Goal: Contribute content: Add original content to the website for others to see

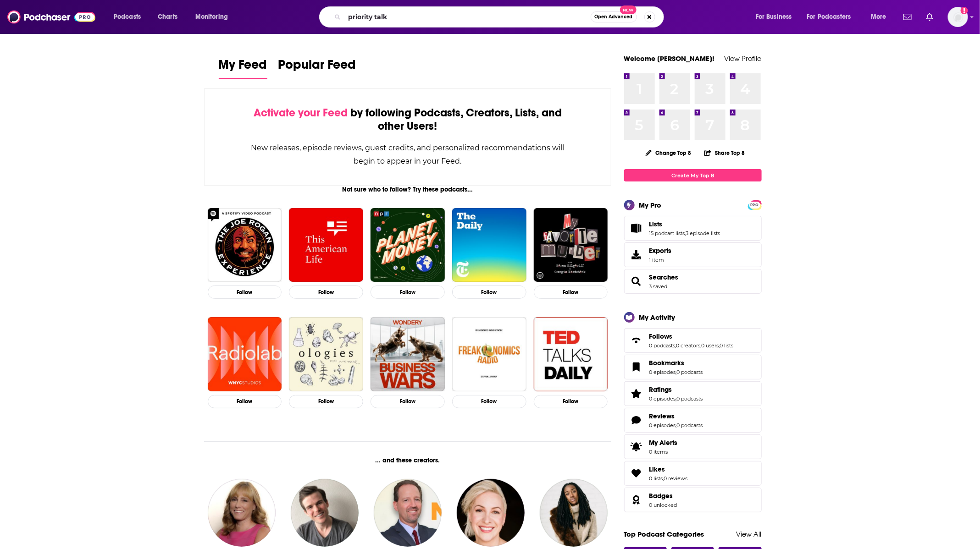
type input "priority talk"
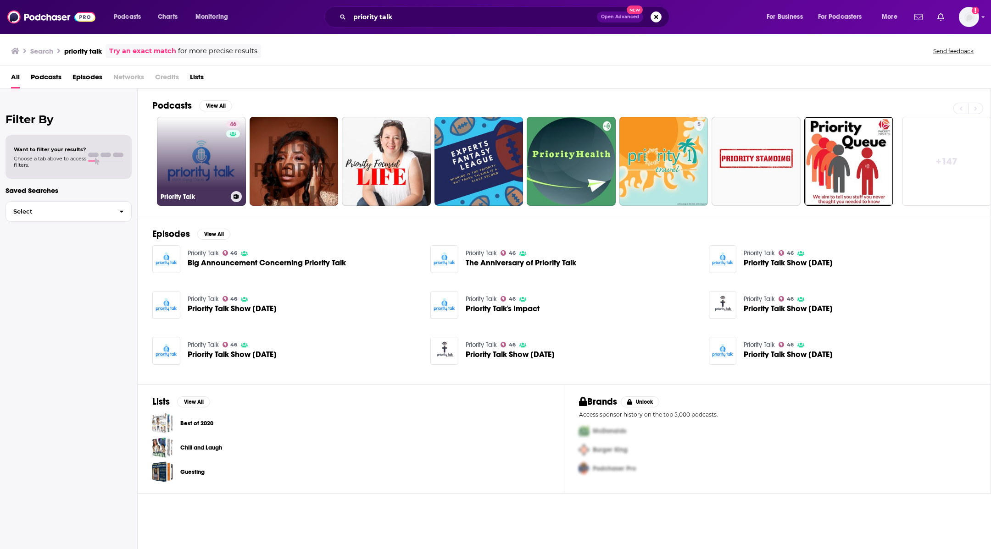
click at [183, 167] on link "46 Priority Talk" at bounding box center [201, 161] width 89 height 89
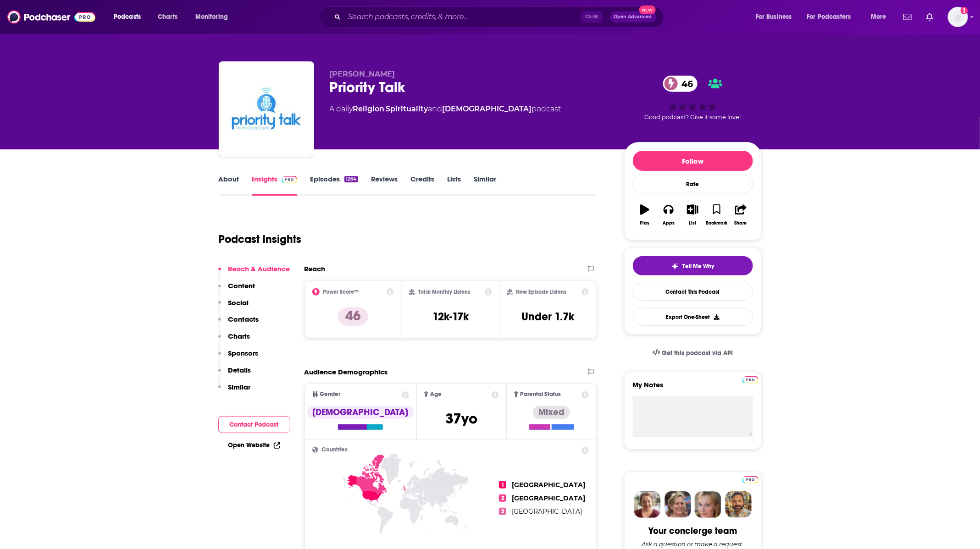
click at [344, 178] on link "Episodes 1264" at bounding box center [334, 185] width 48 height 21
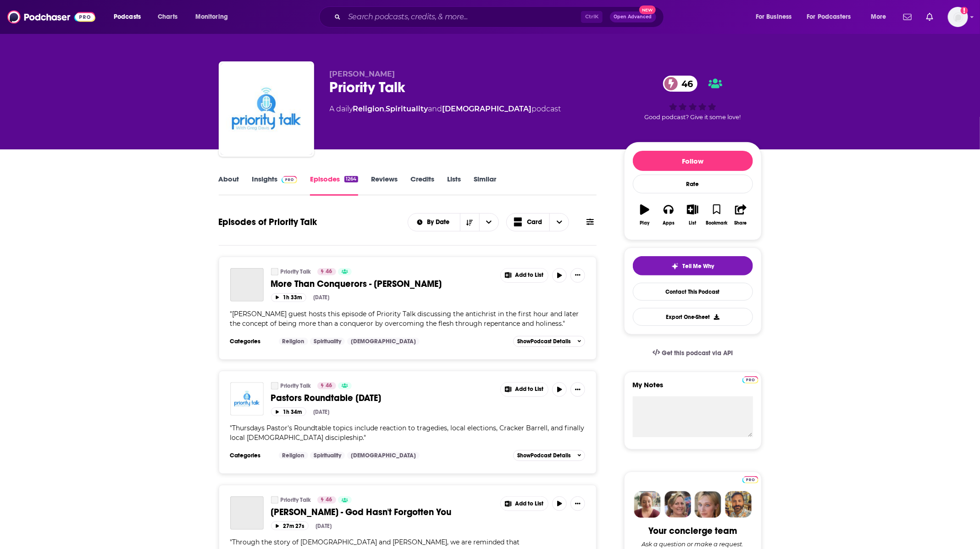
click at [591, 222] on icon at bounding box center [590, 221] width 7 height 7
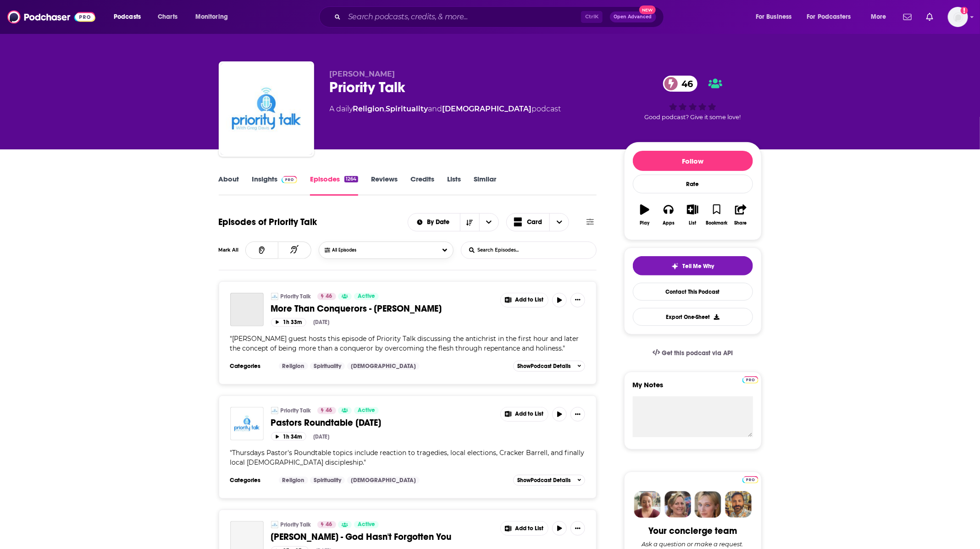
click at [405, 245] on button "All Episodes" at bounding box center [386, 250] width 135 height 17
click at [504, 244] on input "List Search Input" at bounding box center [509, 250] width 96 height 17
type input "alisa"
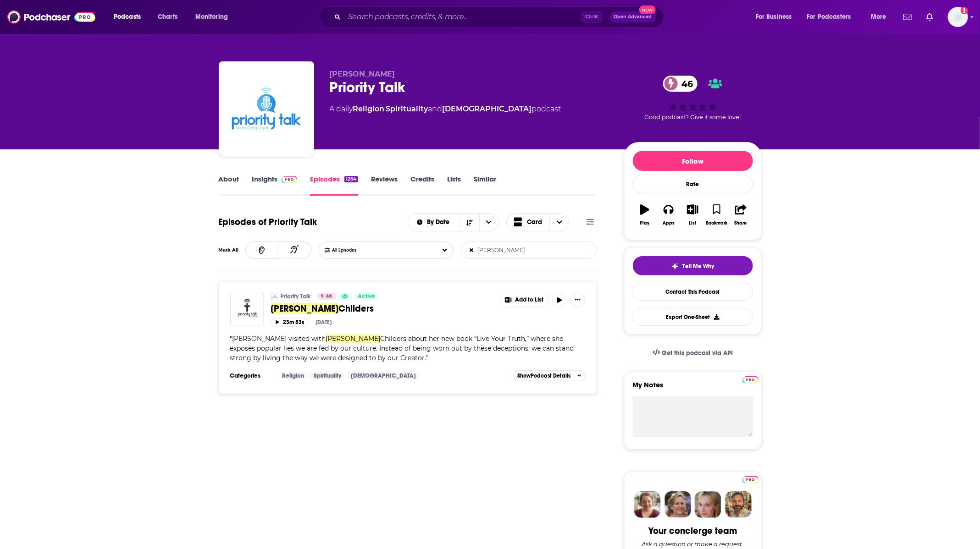
click at [547, 256] on input "alisa" at bounding box center [509, 250] width 96 height 17
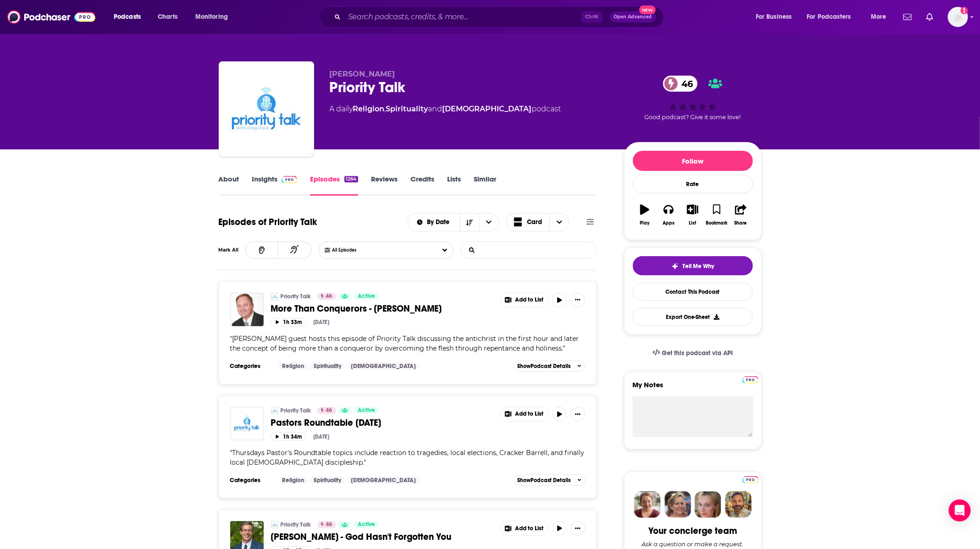
click at [261, 190] on link "Insights" at bounding box center [274, 185] width 45 height 21
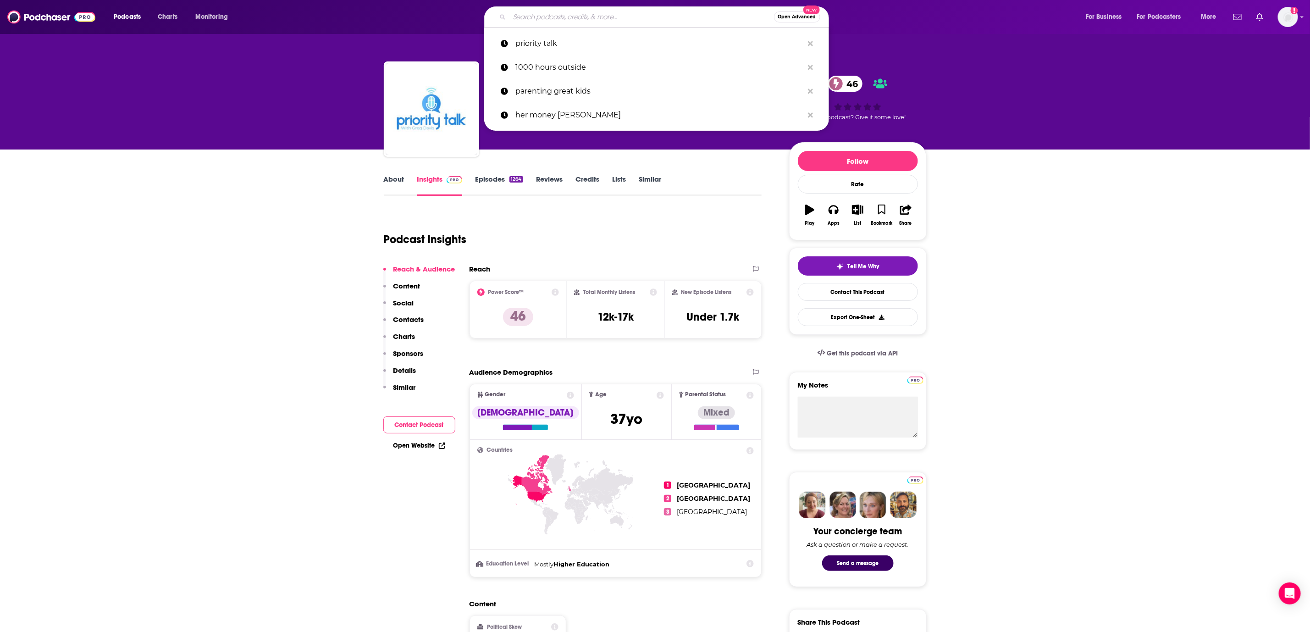
click at [605, 14] on input "Search podcasts, credits, & more..." at bounding box center [642, 17] width 265 height 15
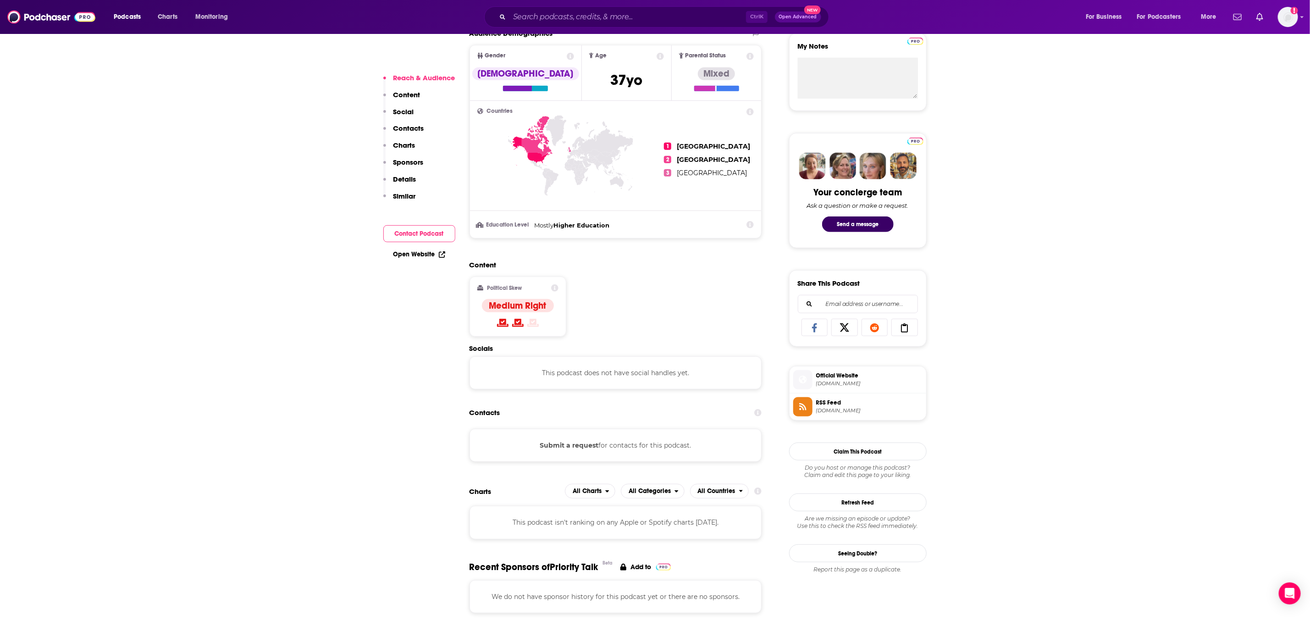
scroll to position [344, 0]
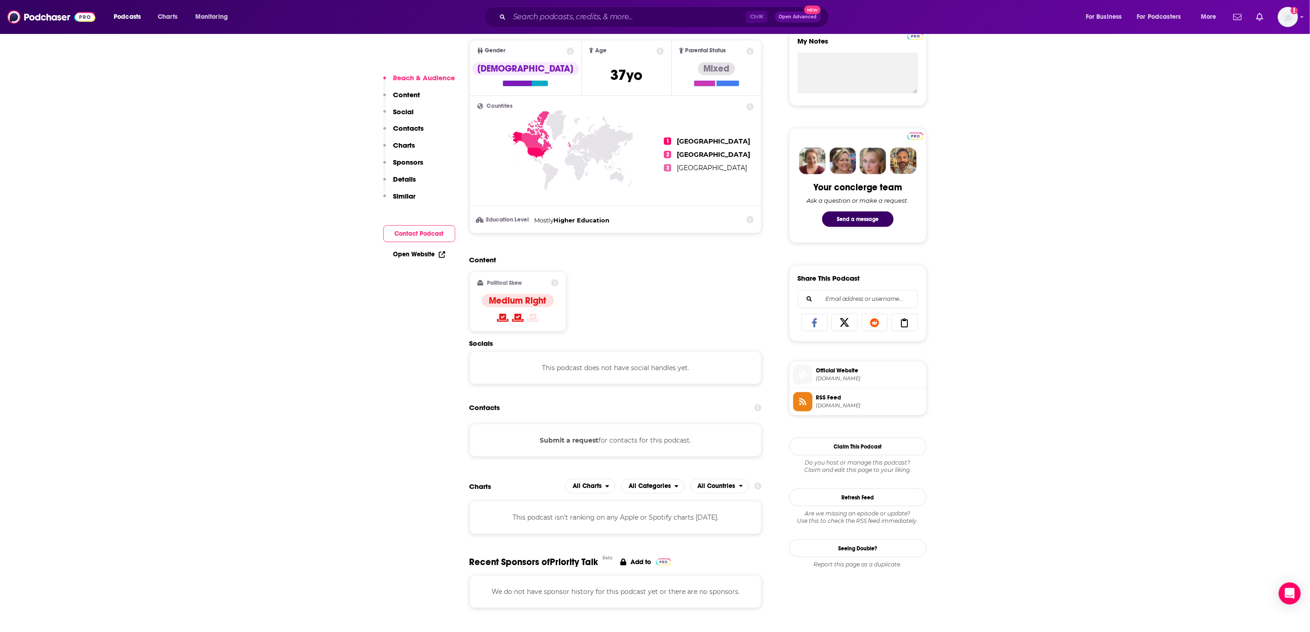
click at [856, 375] on span "Official Website" at bounding box center [869, 370] width 106 height 8
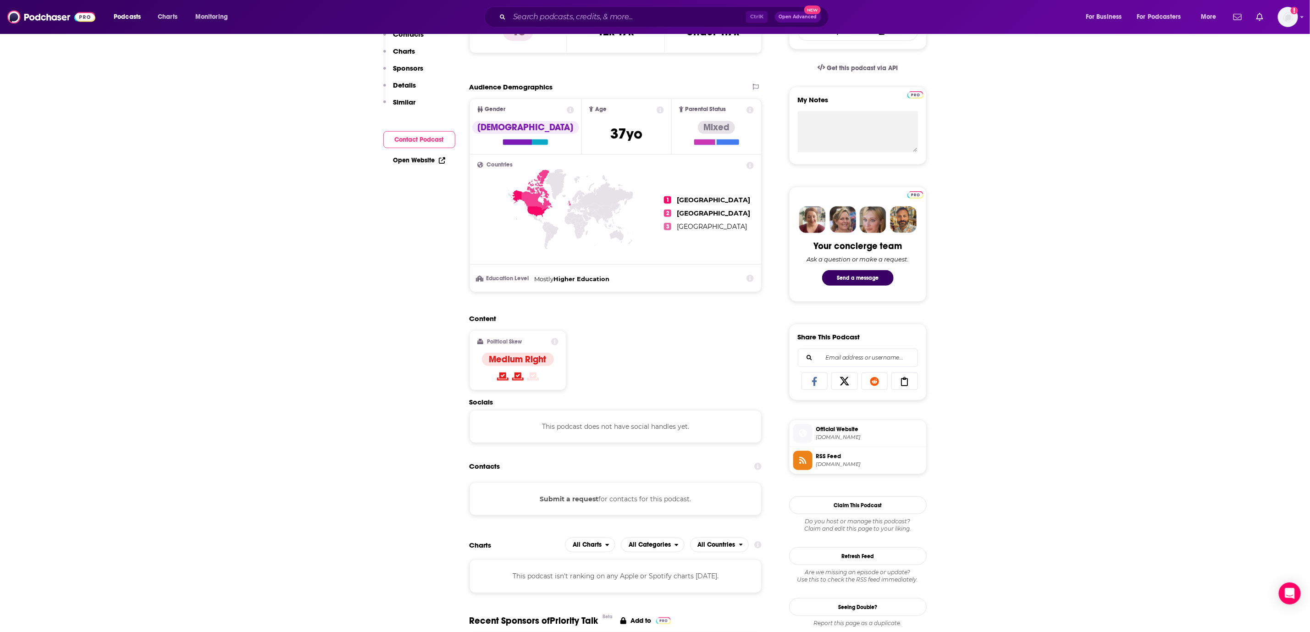
scroll to position [0, 0]
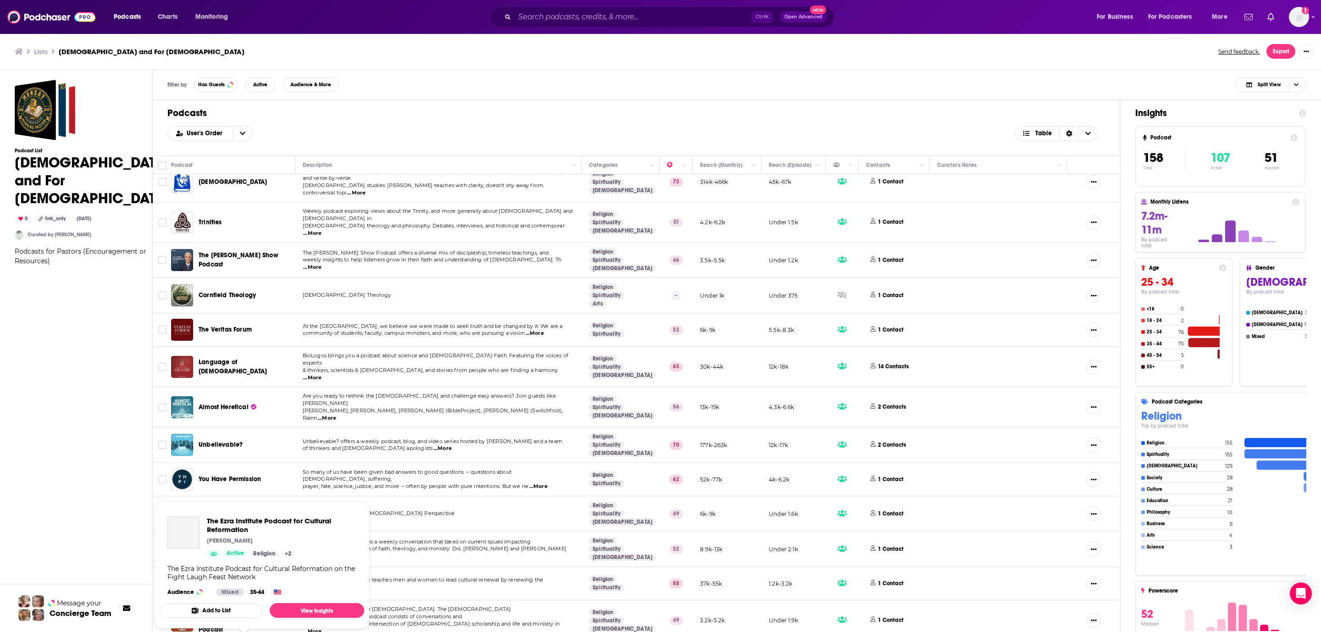
scroll to position [2894, 0]
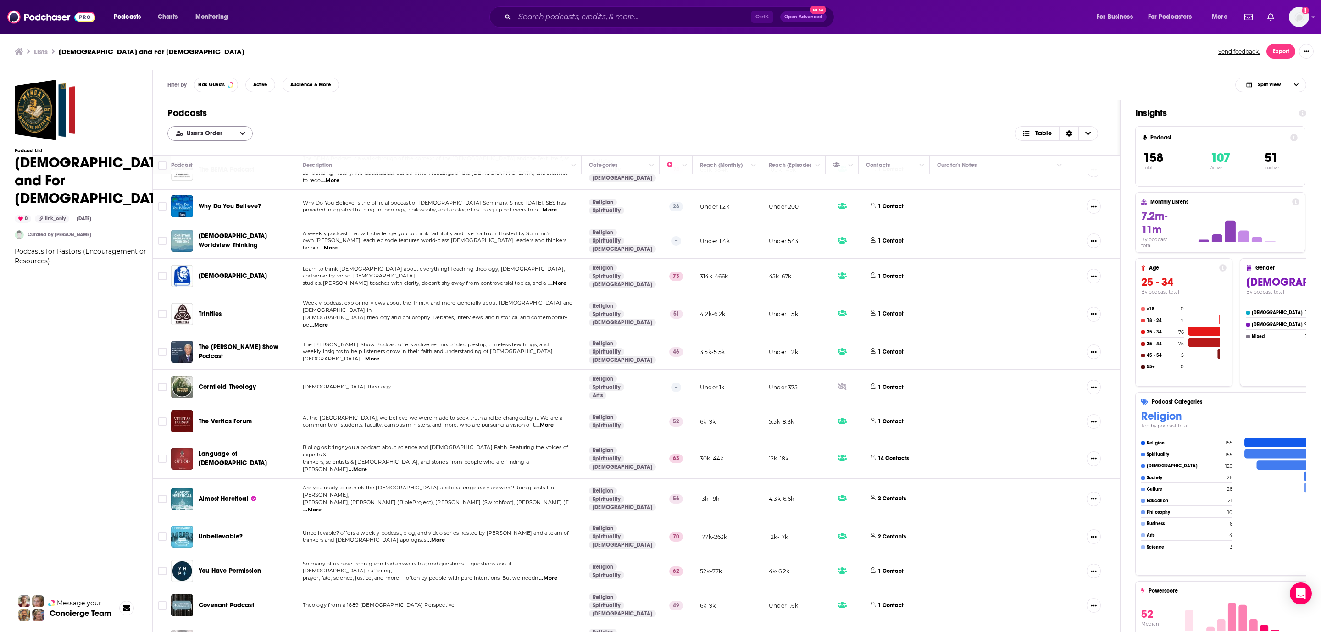
click at [242, 132] on icon "open menu" at bounding box center [243, 133] width 6 height 6
click at [229, 174] on div "Power Score" at bounding box center [209, 180] width 85 height 16
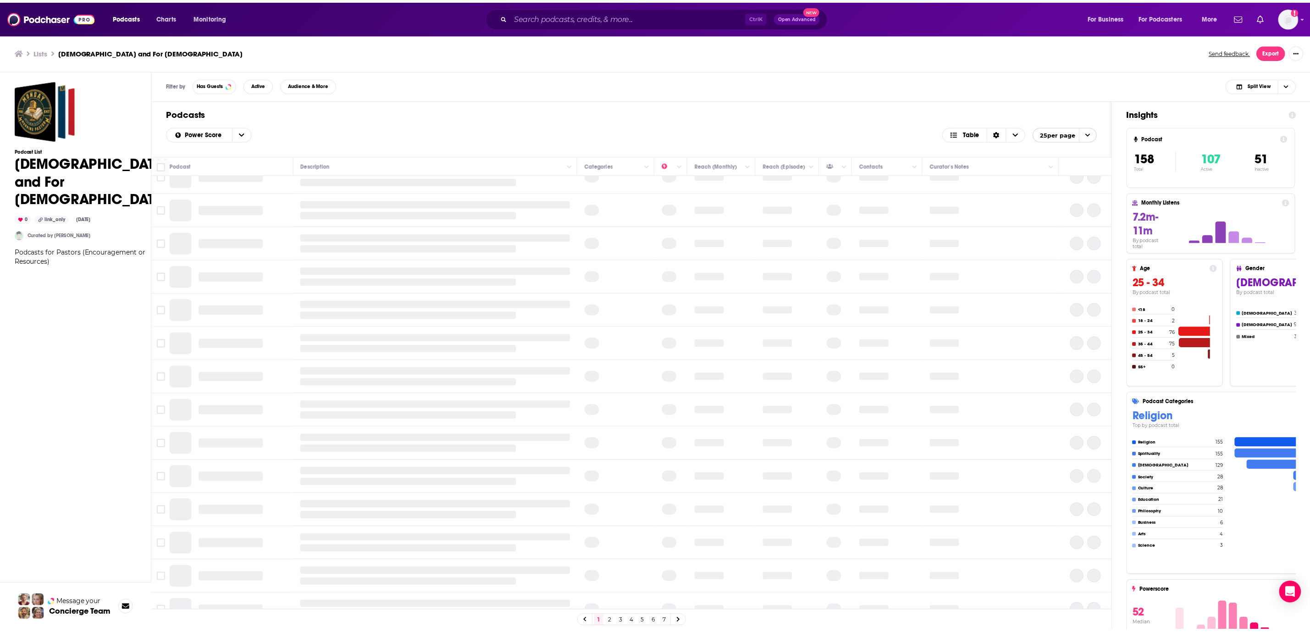
scroll to position [0, 0]
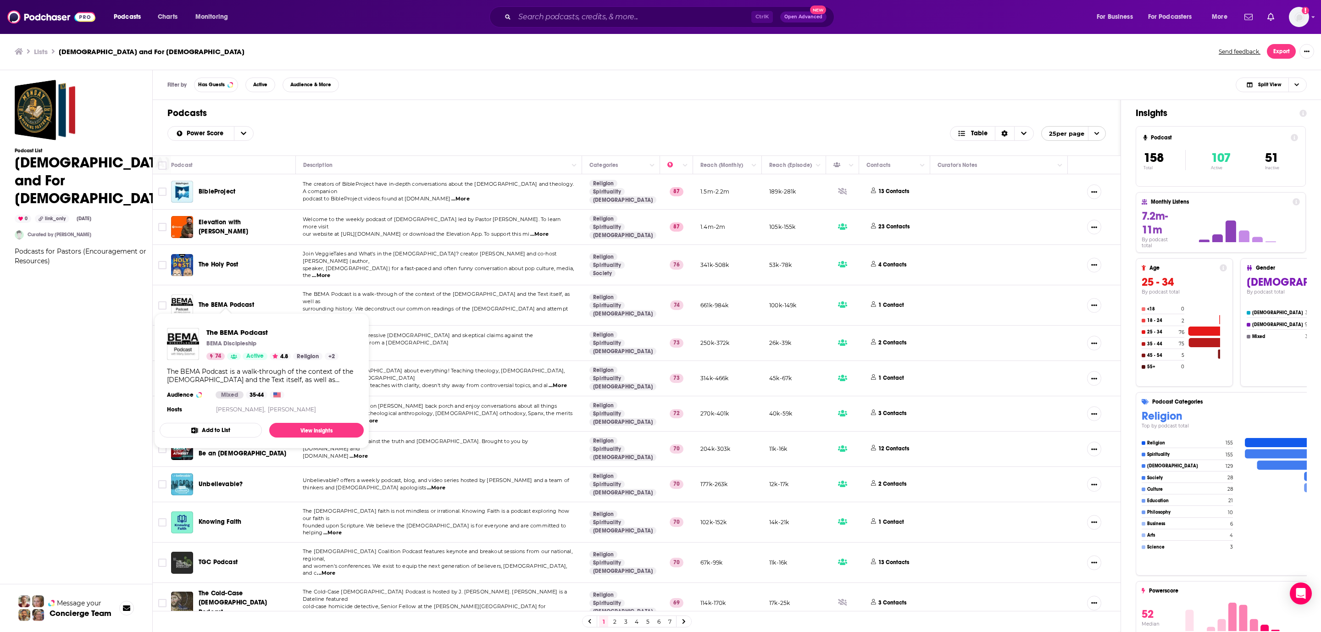
click at [229, 301] on span "The BEMA Podcast" at bounding box center [226, 305] width 55 height 8
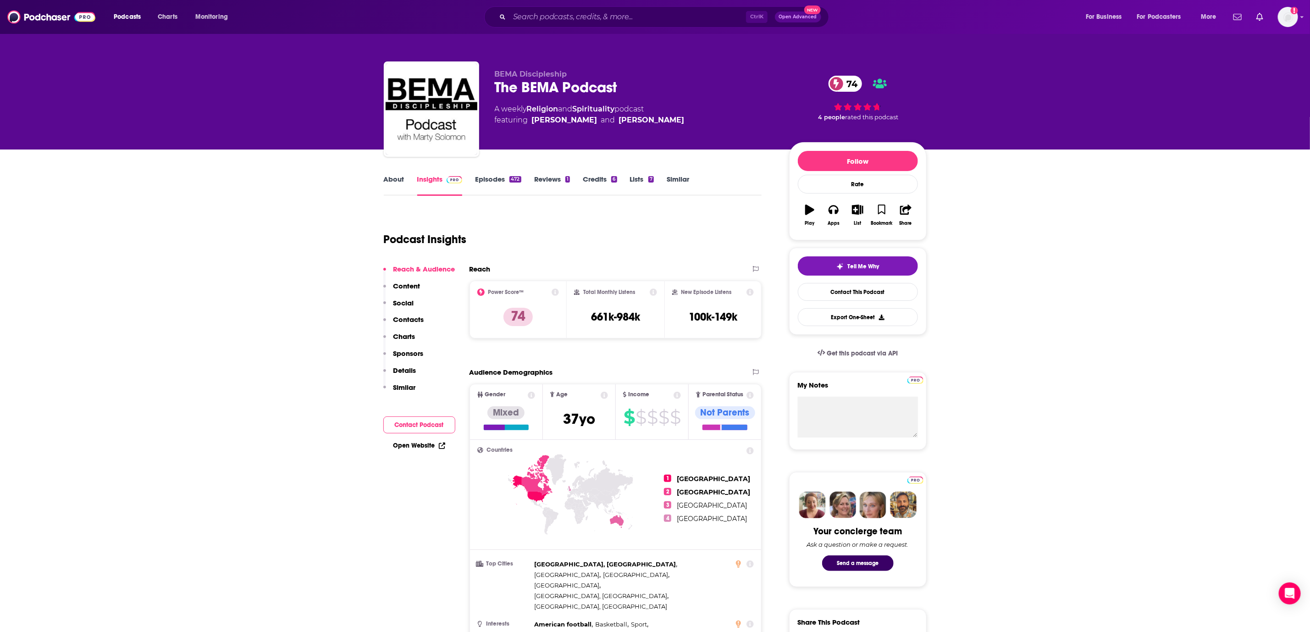
click at [397, 187] on link "About" at bounding box center [394, 185] width 21 height 21
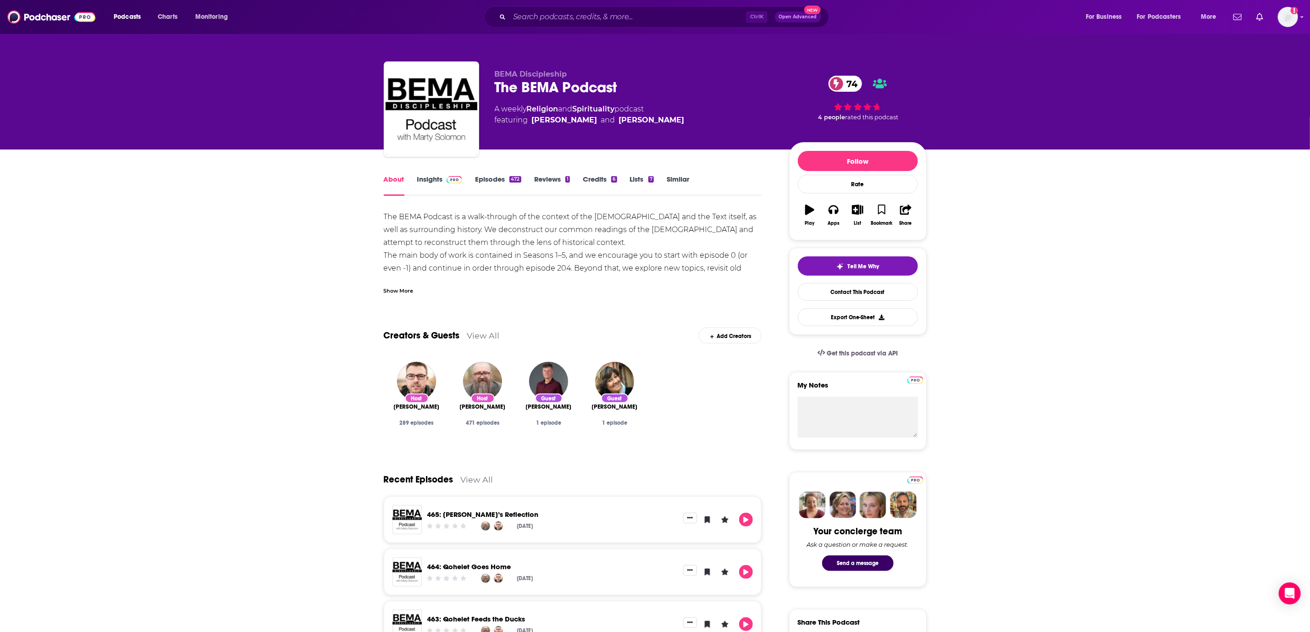
click at [398, 285] on div "Show More" at bounding box center [573, 287] width 378 height 16
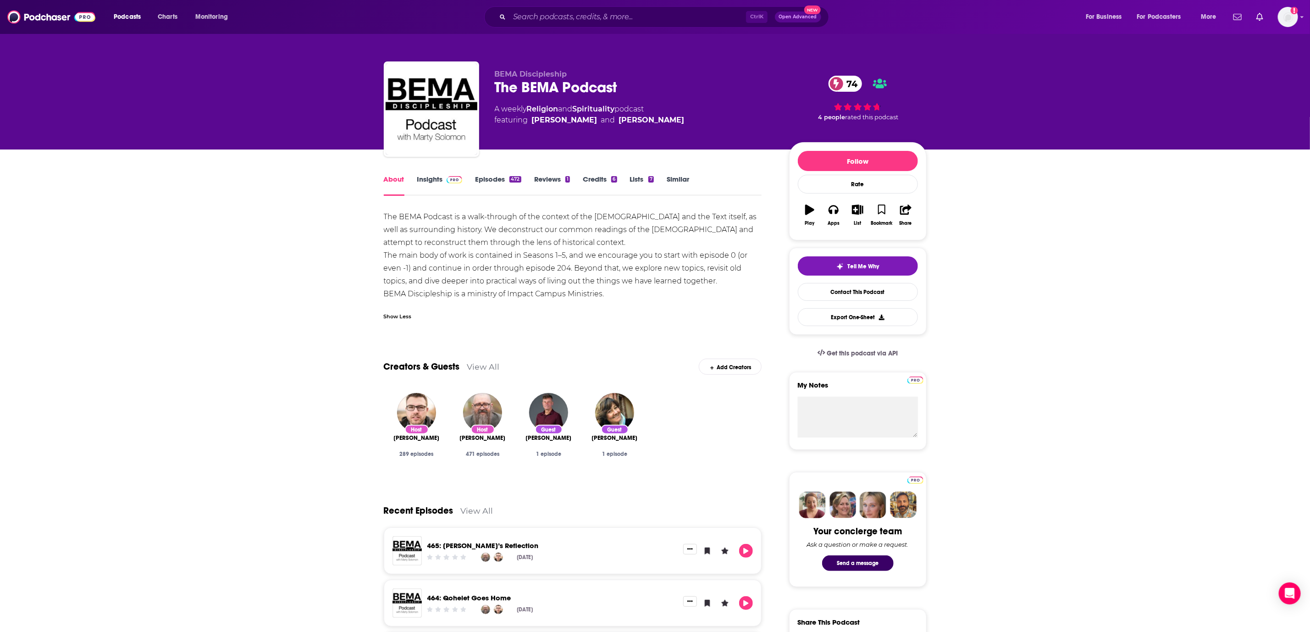
click at [430, 178] on link "Insights" at bounding box center [439, 185] width 45 height 21
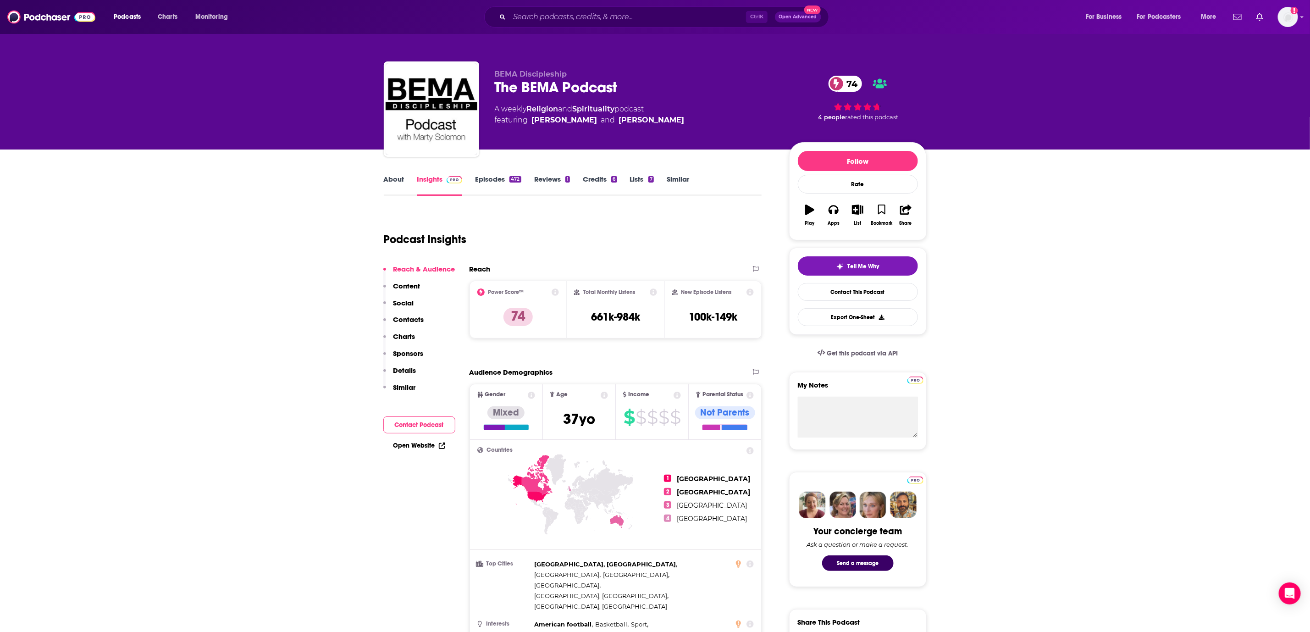
click at [493, 183] on link "Episodes 472" at bounding box center [498, 185] width 46 height 21
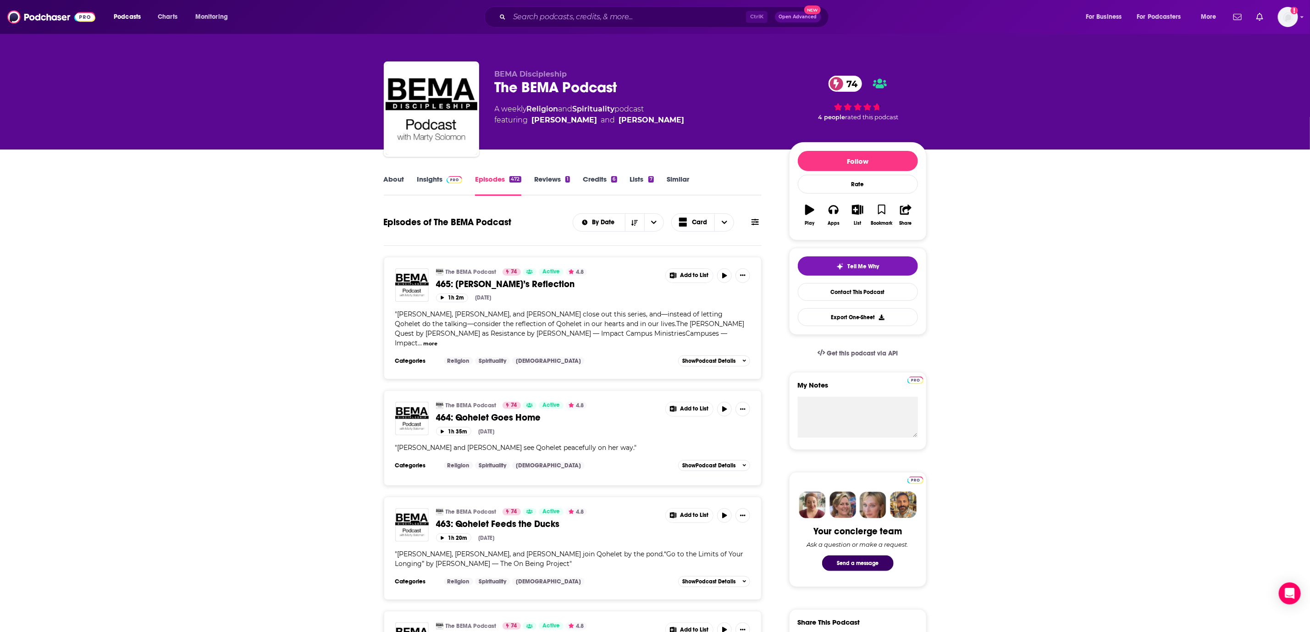
click at [436, 180] on link "Insights" at bounding box center [439, 185] width 45 height 21
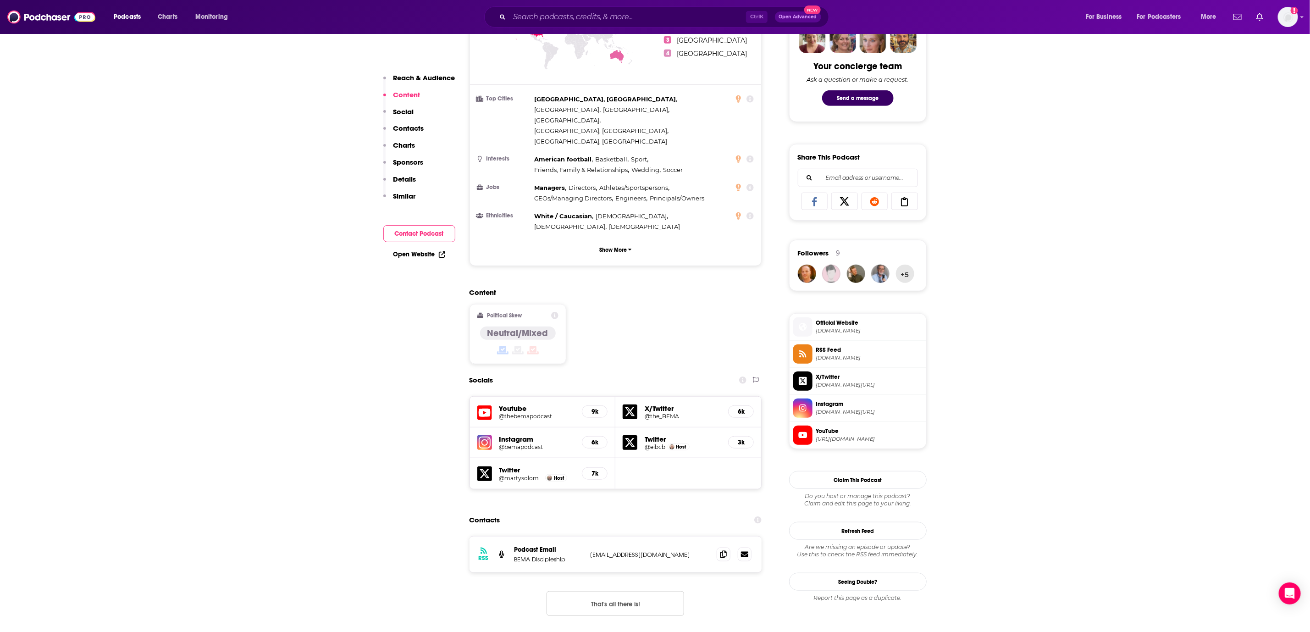
scroll to position [550, 0]
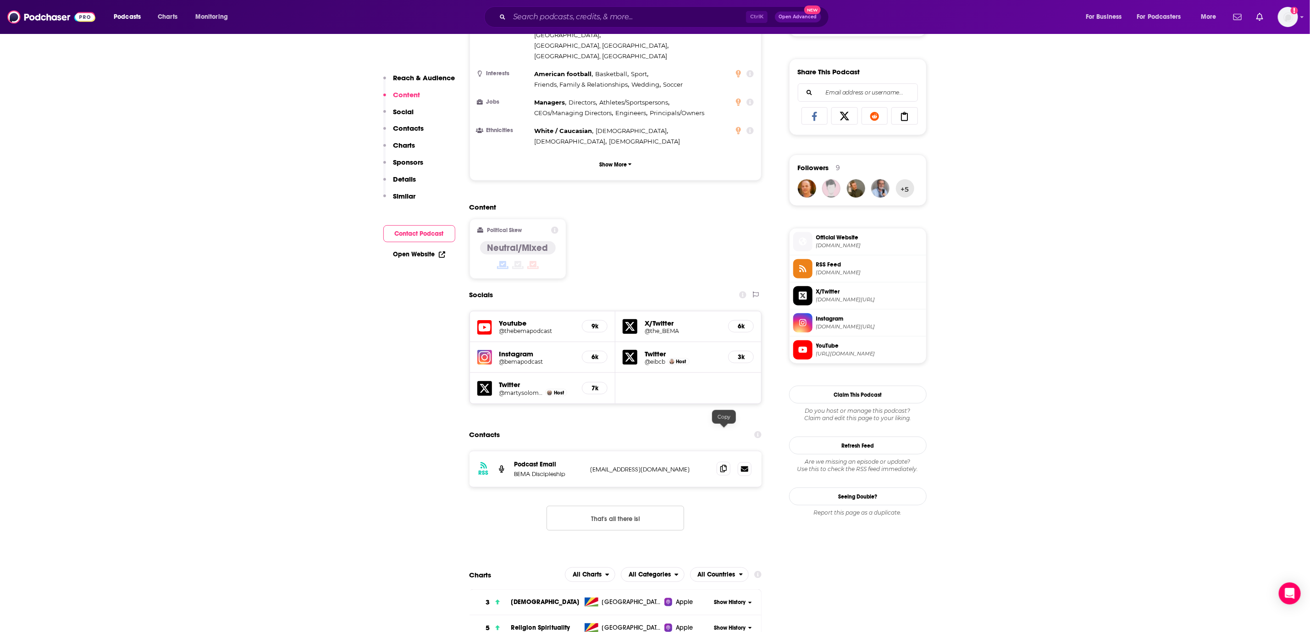
click at [727, 465] on icon at bounding box center [724, 468] width 6 height 7
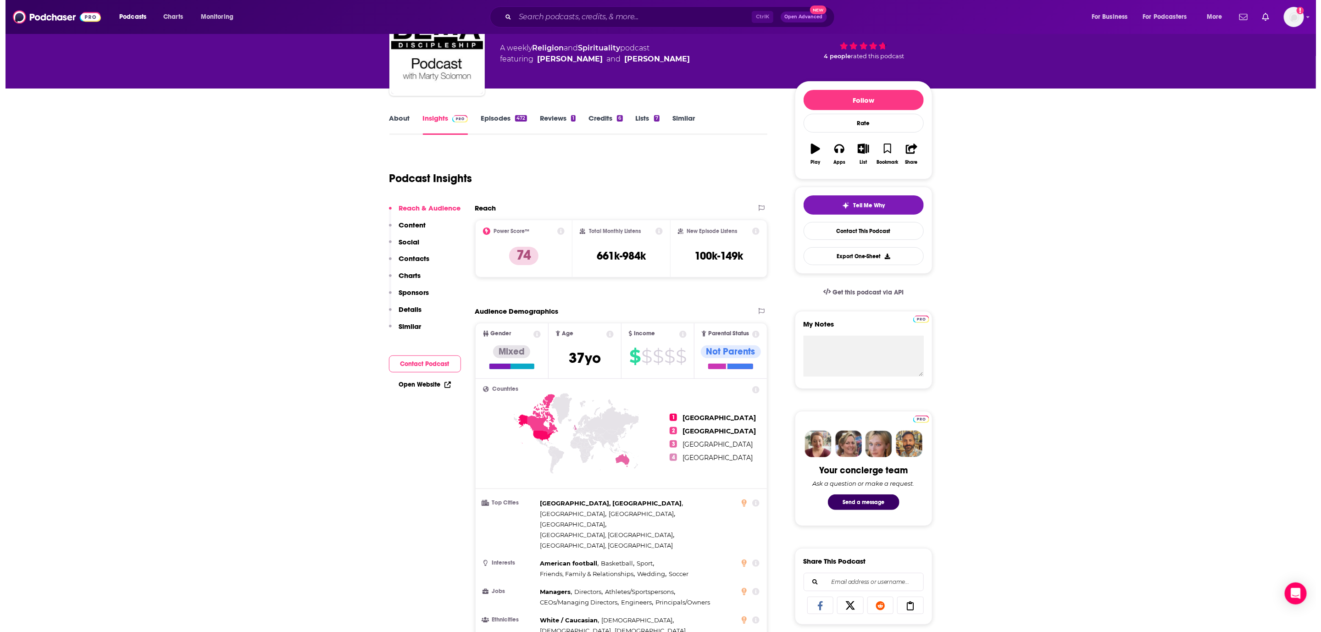
scroll to position [0, 0]
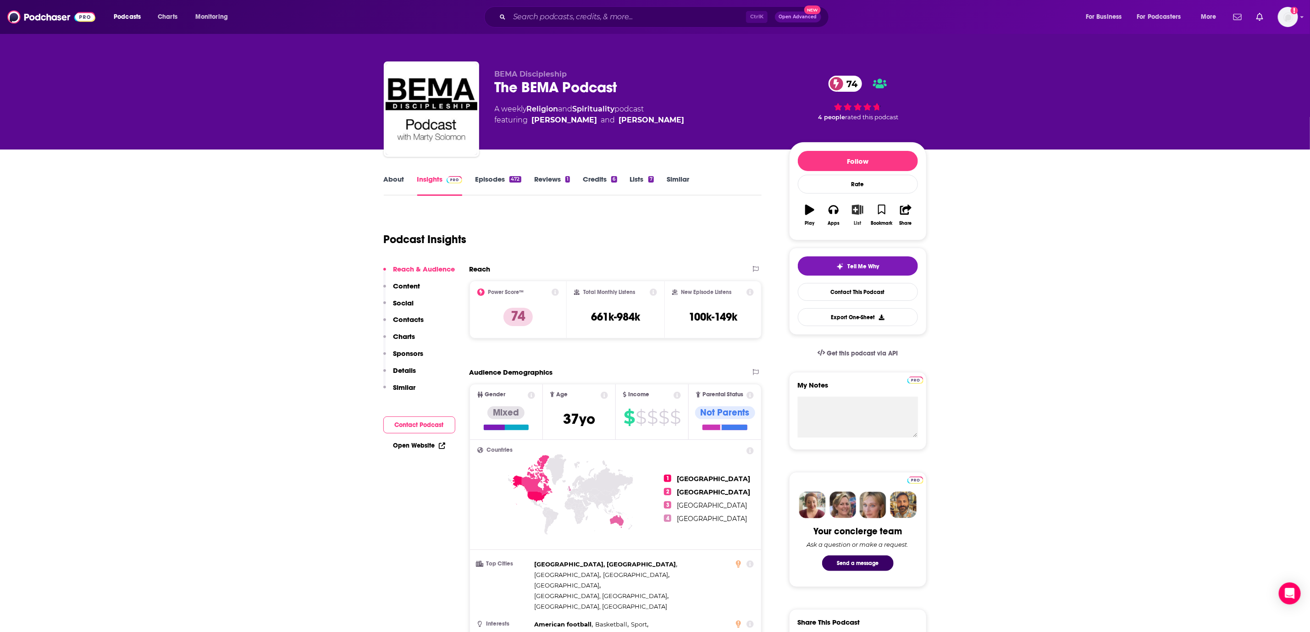
click at [856, 215] on icon "button" at bounding box center [857, 210] width 11 height 10
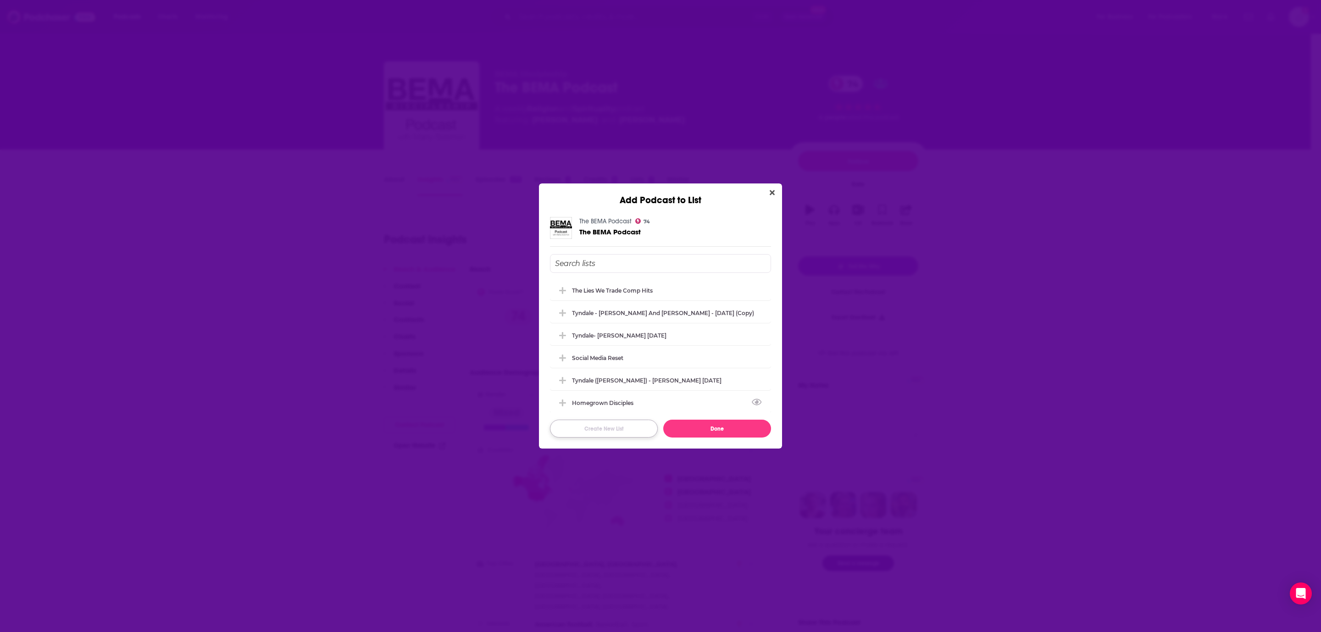
click at [633, 432] on button "Create New List" at bounding box center [604, 429] width 108 height 18
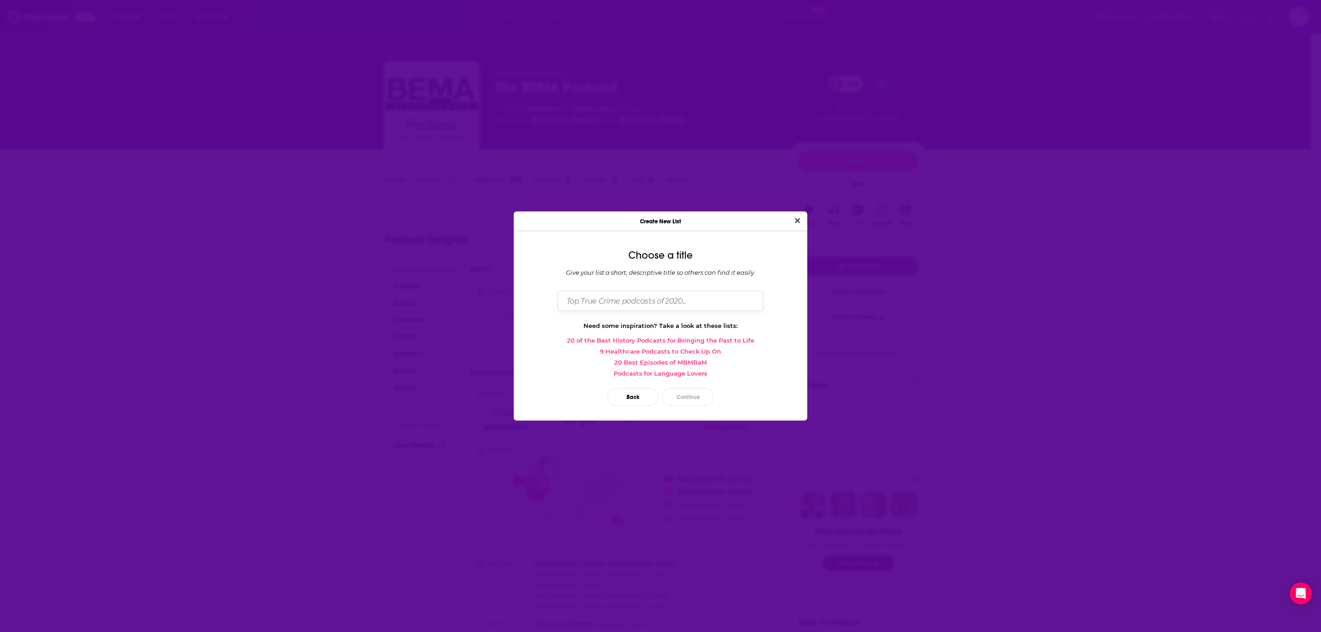
click at [716, 307] on input "Dialog" at bounding box center [660, 301] width 205 height 20
type input "People are the Wealth"
click at [691, 394] on button "Continue" at bounding box center [687, 397] width 51 height 18
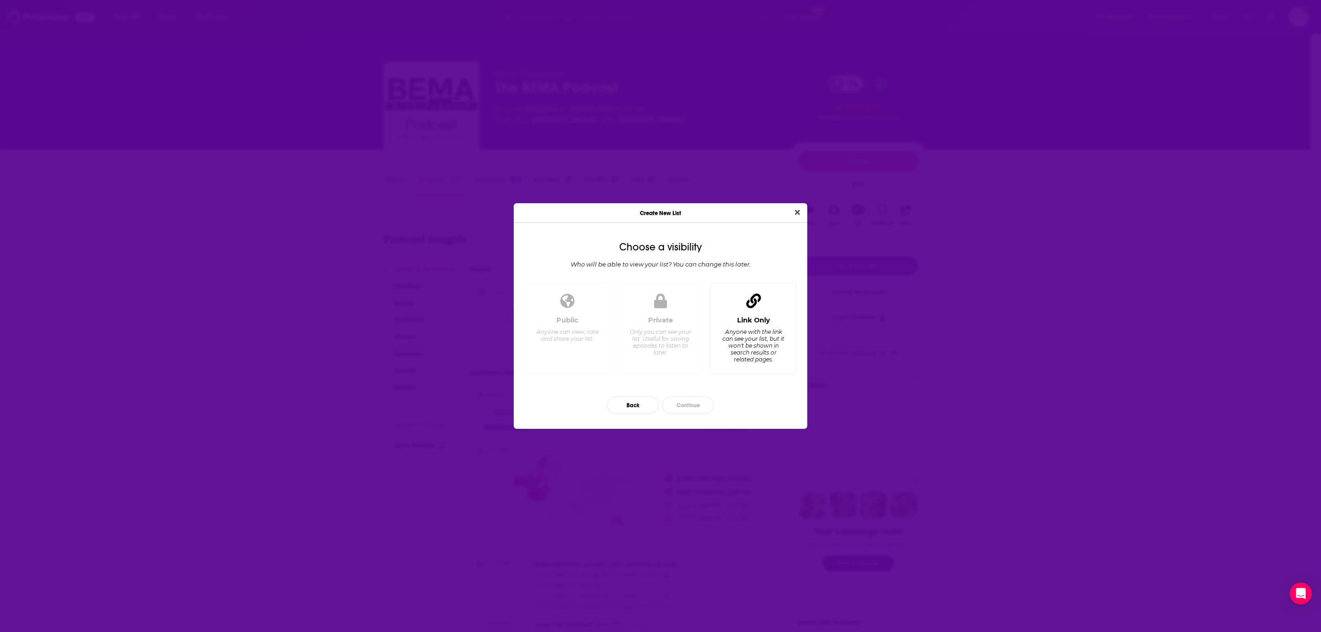
click at [771, 344] on div "Anyone with the link can see your list, but it won't be shown in search results…" at bounding box center [753, 345] width 63 height 34
click at [678, 408] on button "Continue" at bounding box center [687, 405] width 51 height 18
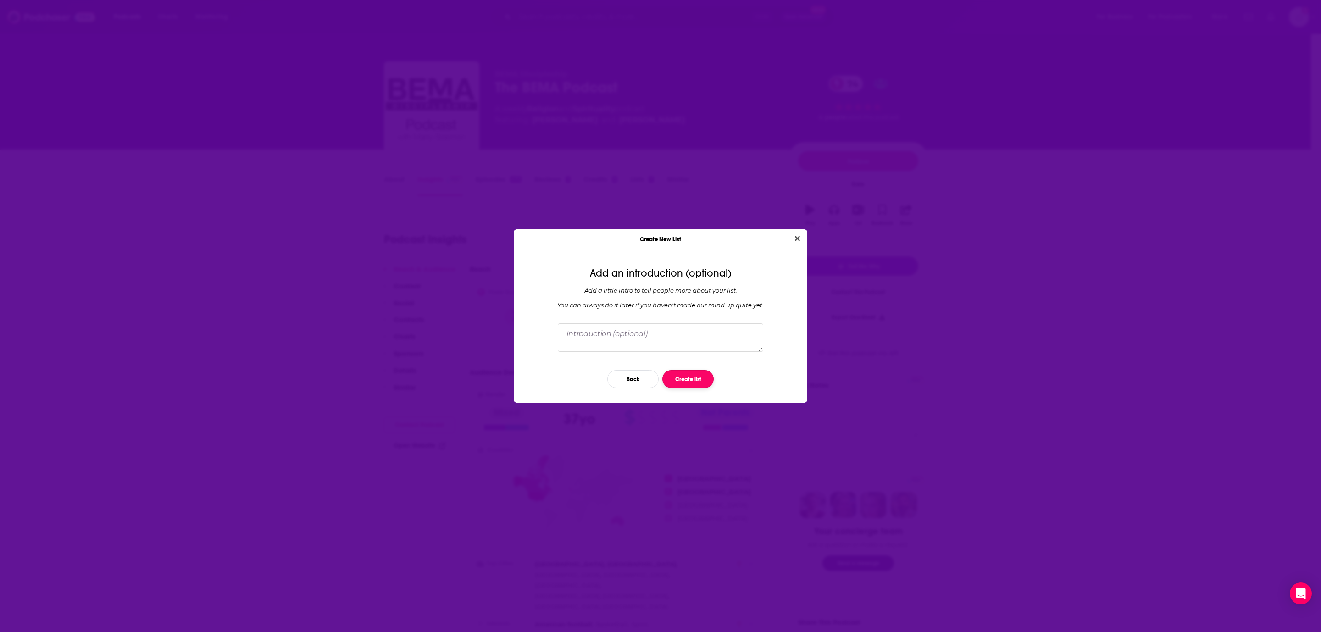
click at [682, 379] on button "Create list" at bounding box center [687, 379] width 51 height 18
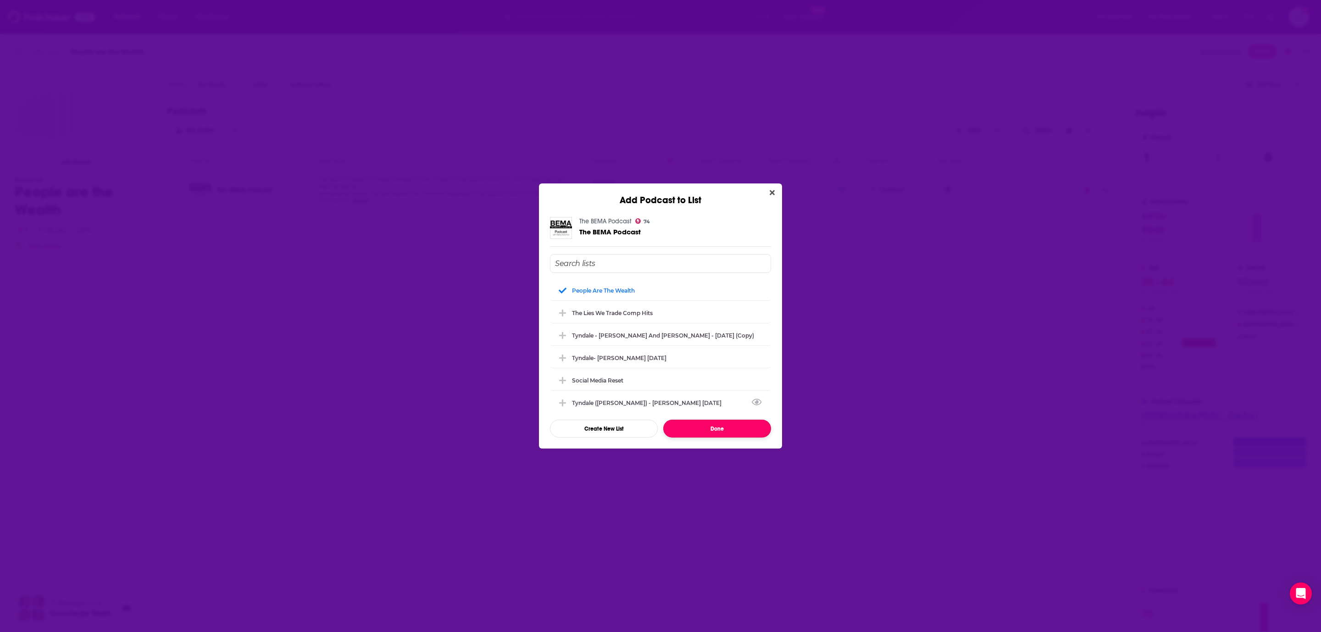
click at [728, 428] on button "Done" at bounding box center [717, 429] width 108 height 18
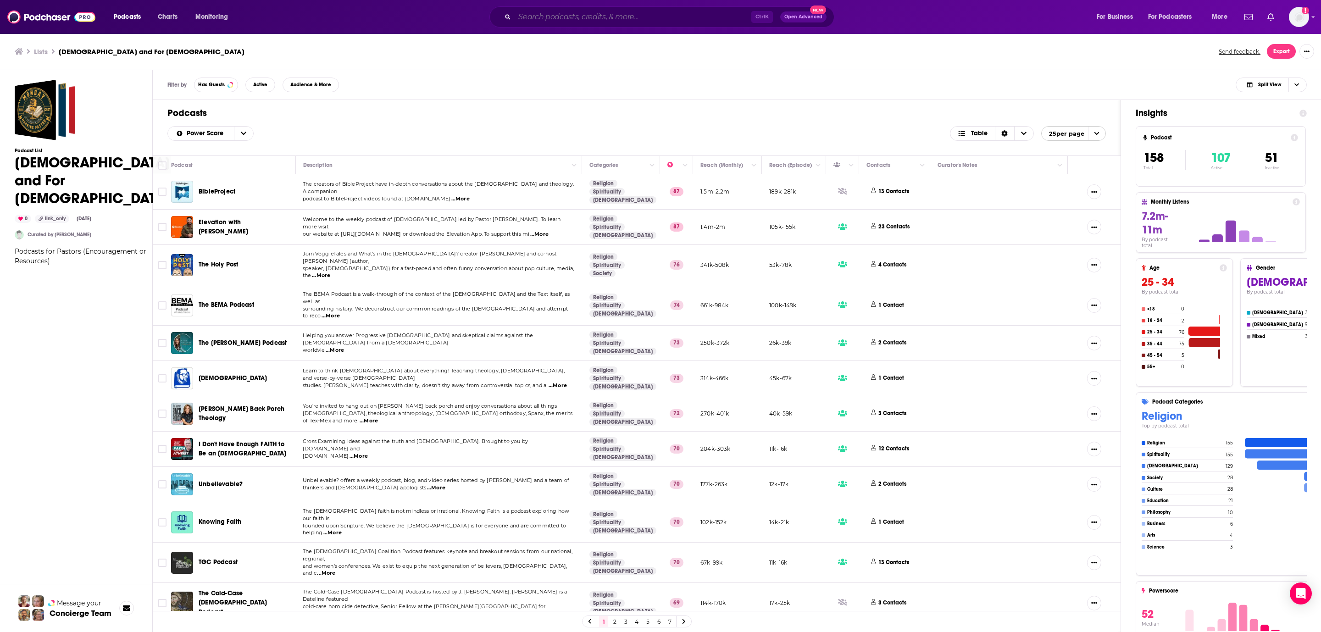
click at [537, 18] on input "Search podcasts, credits, & more..." at bounding box center [633, 17] width 237 height 15
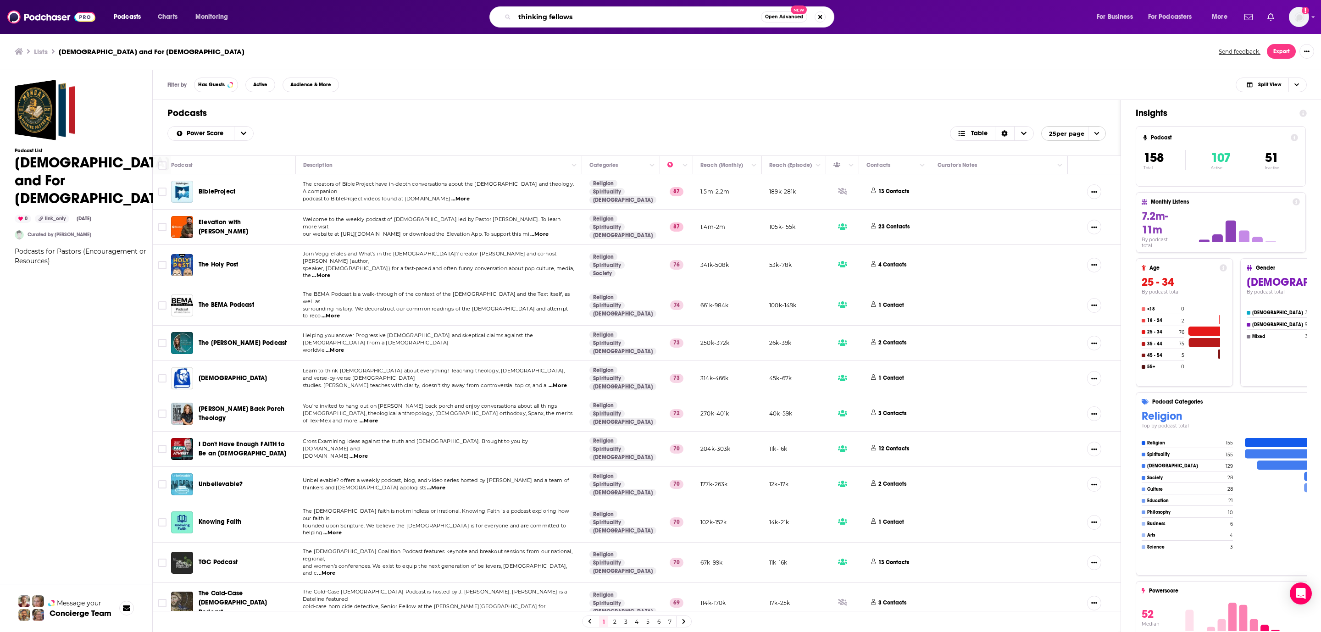
type input "thinking fellows"
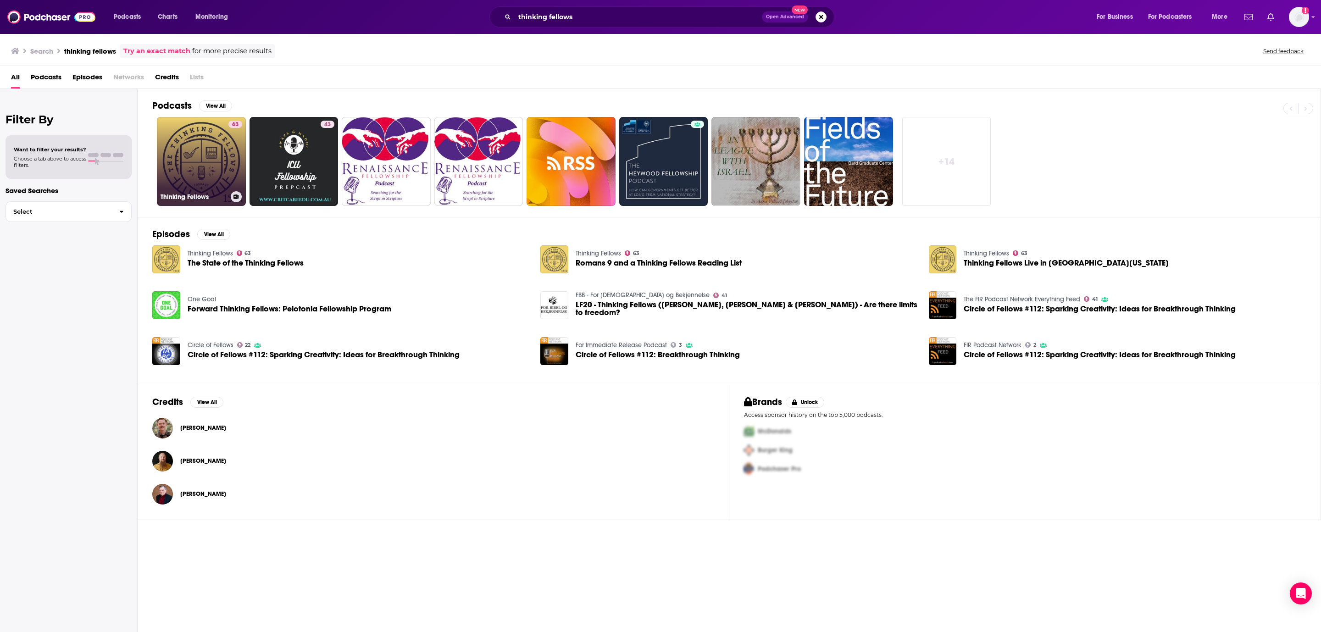
click at [185, 149] on link "63 Thinking Fellows" at bounding box center [201, 161] width 89 height 89
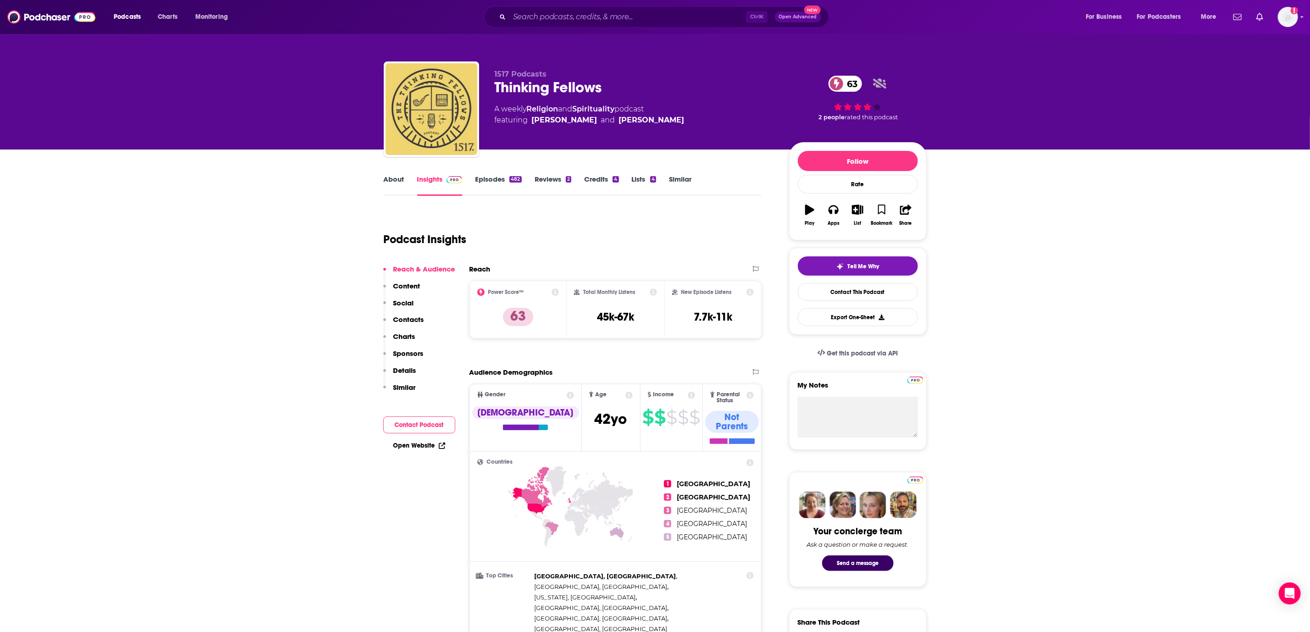
click at [387, 173] on div "About Insights Episodes 482 Reviews 2 Credits 4 Lists 4 Similar" at bounding box center [573, 184] width 378 height 22
click at [391, 179] on link "About" at bounding box center [394, 185] width 21 height 21
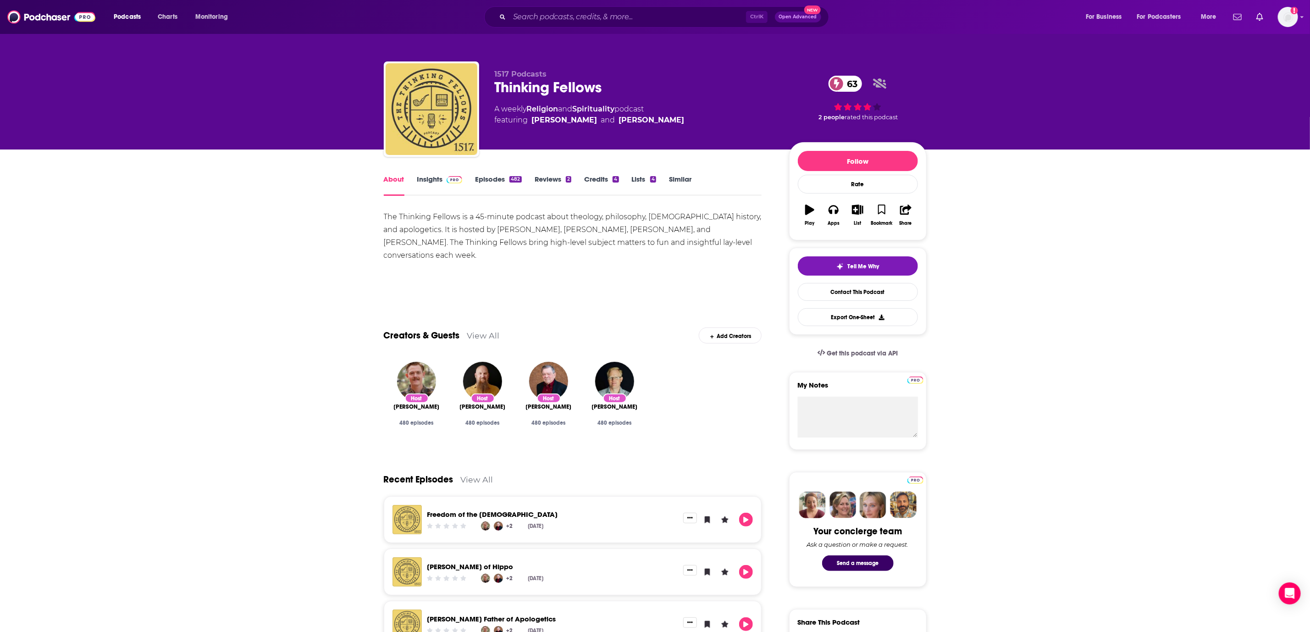
click at [493, 186] on link "Episodes 482" at bounding box center [498, 185] width 46 height 21
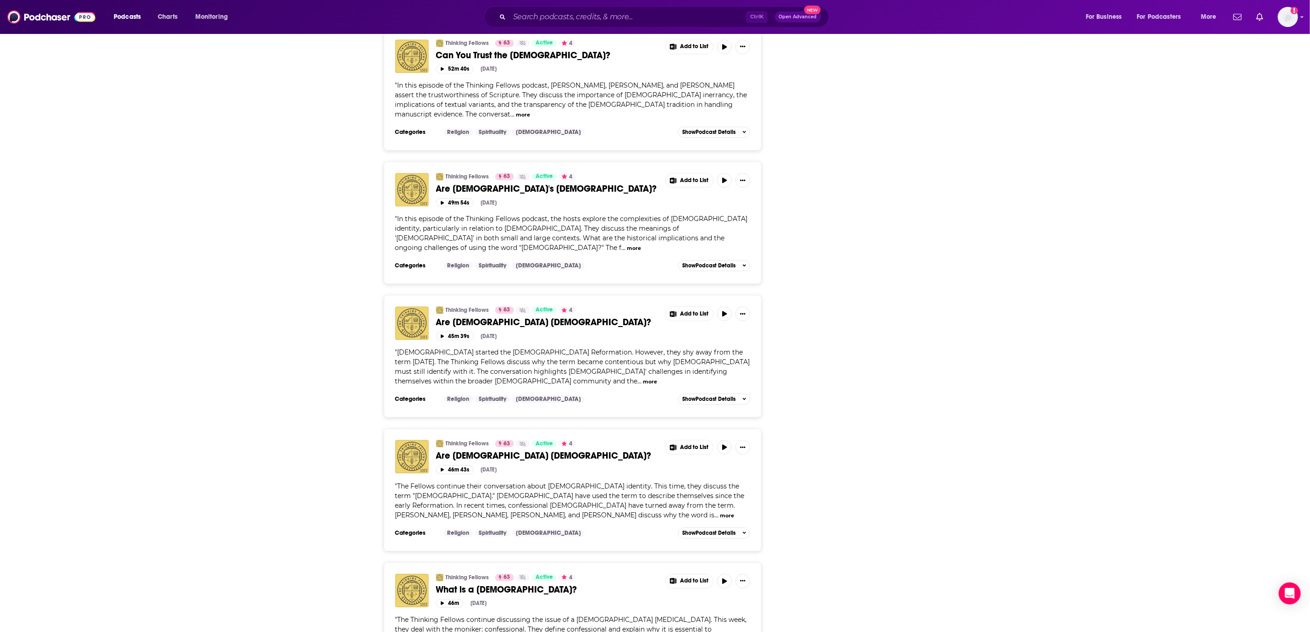
scroll to position [1858, 0]
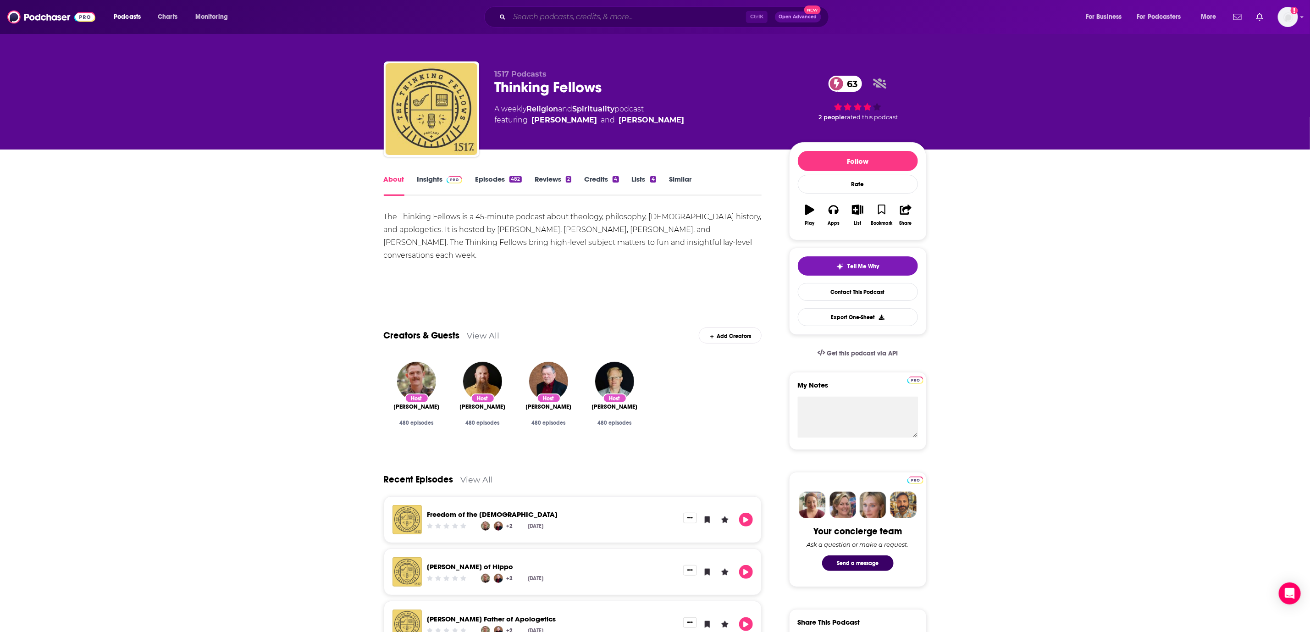
click at [648, 20] on input "Search podcasts, credits, & more..." at bounding box center [628, 17] width 237 height 15
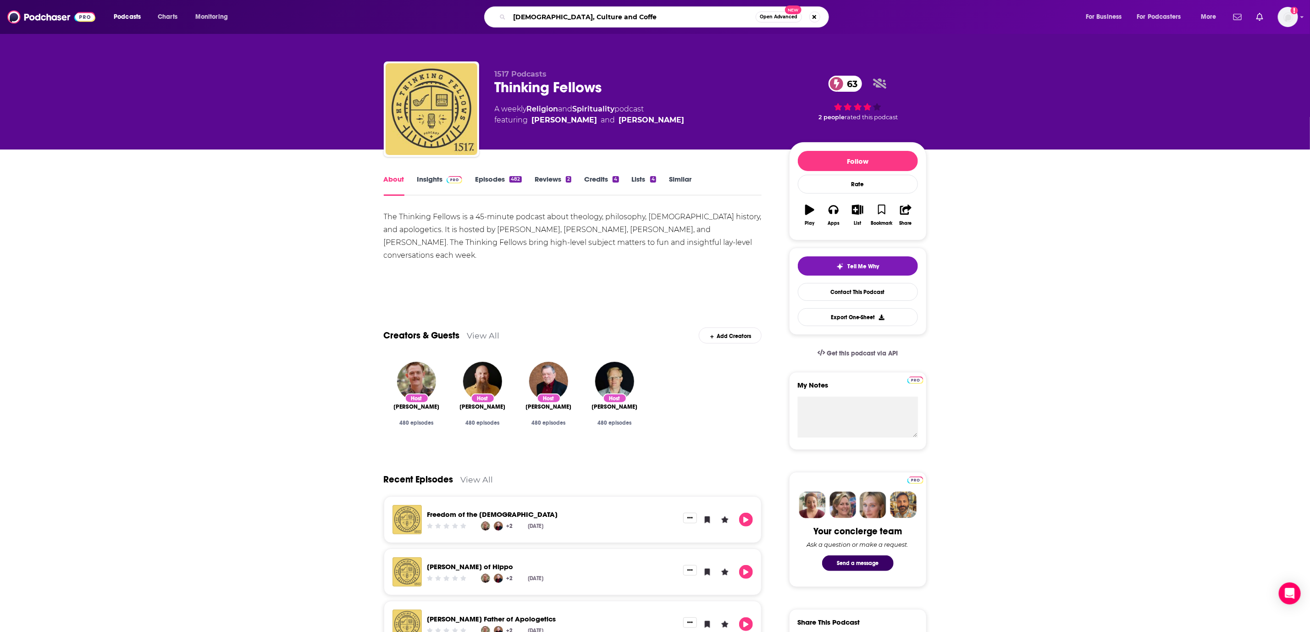
type input "[DEMOGRAPHIC_DATA], Culture and Coffee"
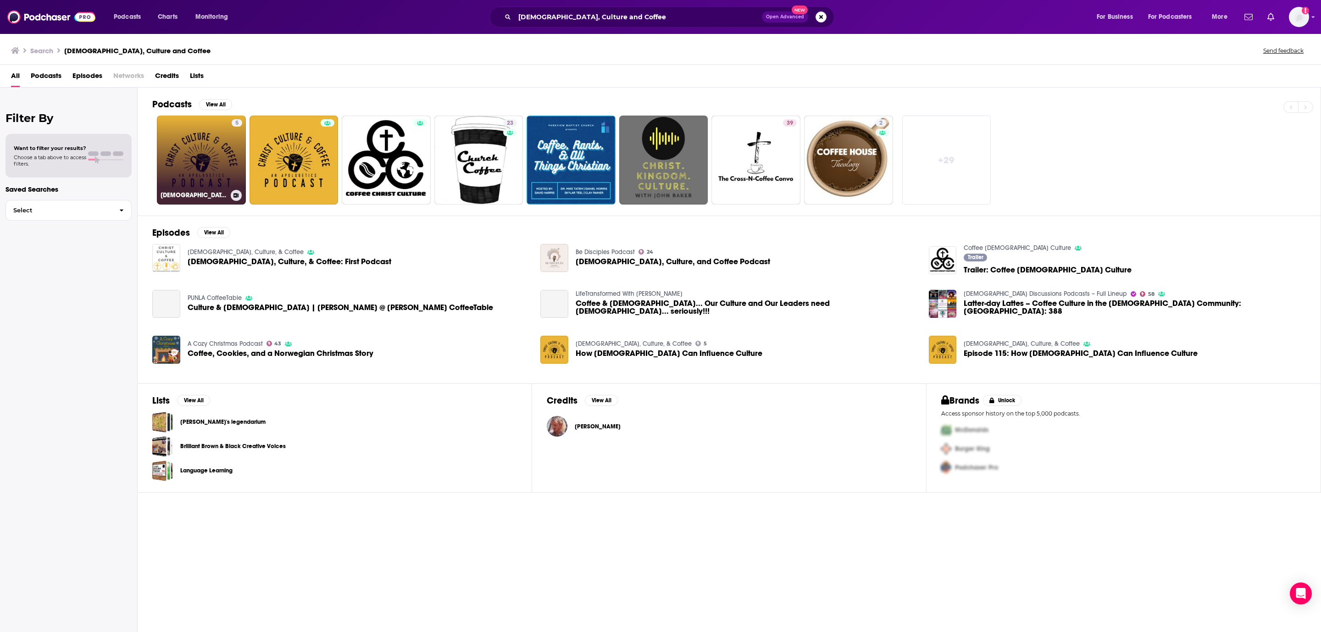
click at [195, 136] on link "5 [DEMOGRAPHIC_DATA], Culture, & Coffee" at bounding box center [201, 160] width 89 height 89
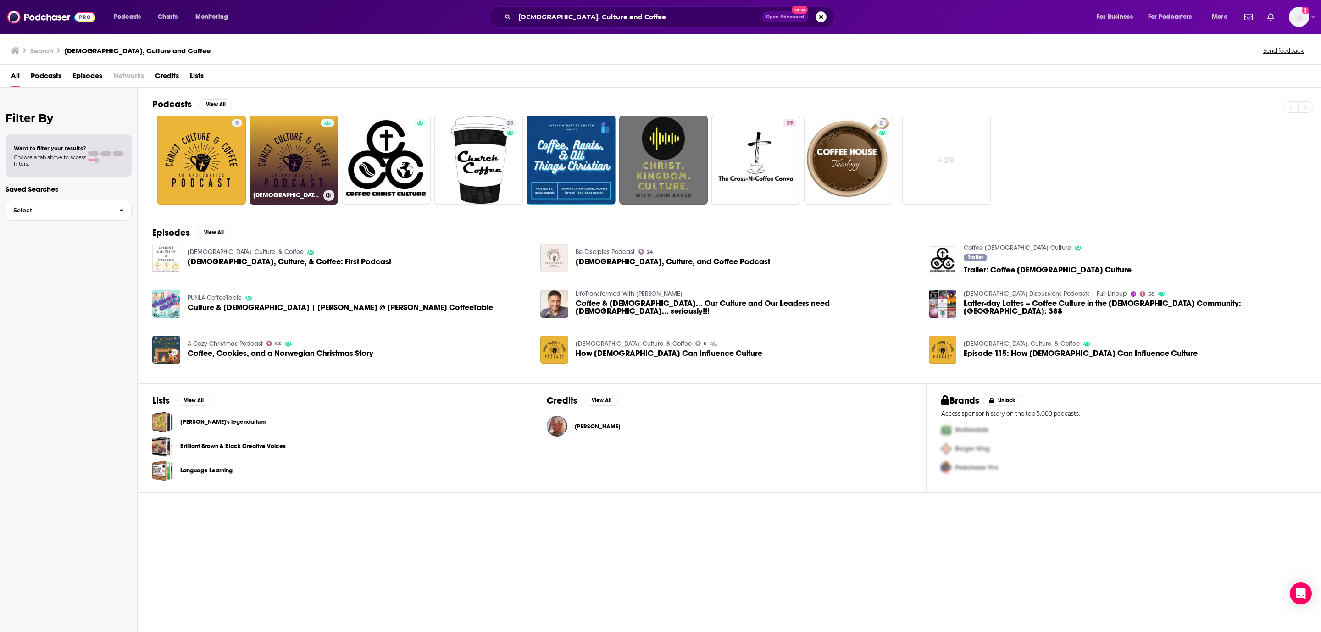
click at [299, 154] on link "[DEMOGRAPHIC_DATA], Culture, & Coffee" at bounding box center [294, 160] width 89 height 89
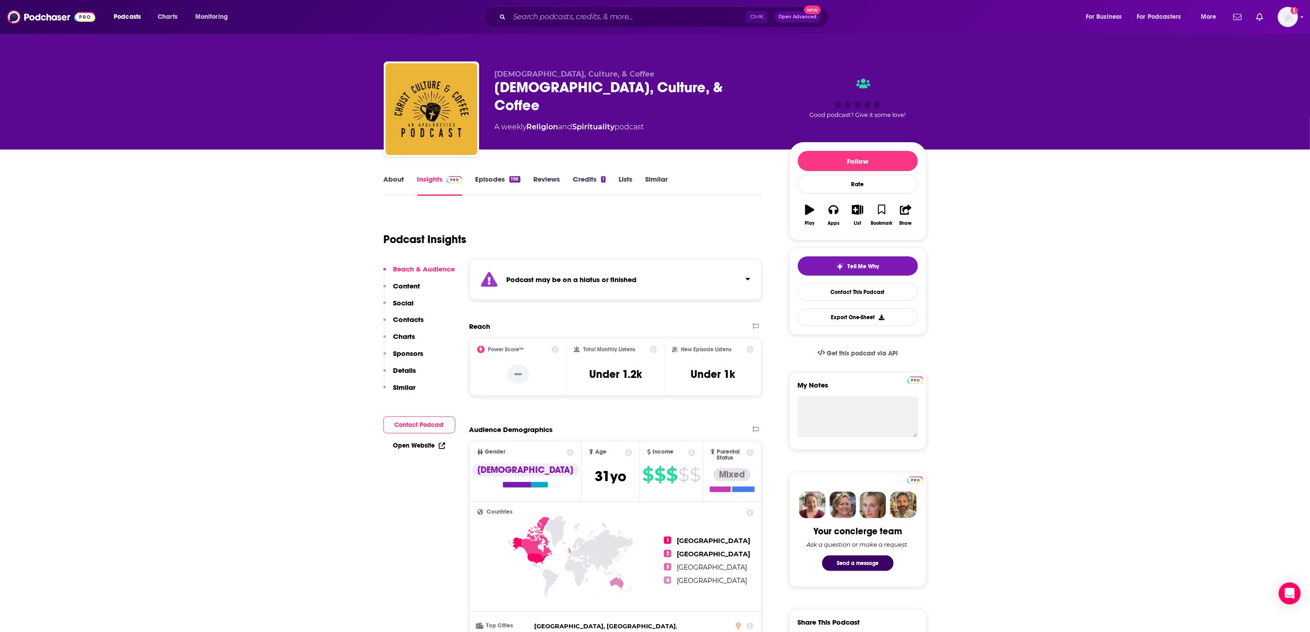
click at [594, 25] on div "Ctrl K Open Advanced New" at bounding box center [656, 16] width 345 height 21
click at [596, 21] on input "Search podcasts, credits, & more..." at bounding box center [628, 17] width 237 height 15
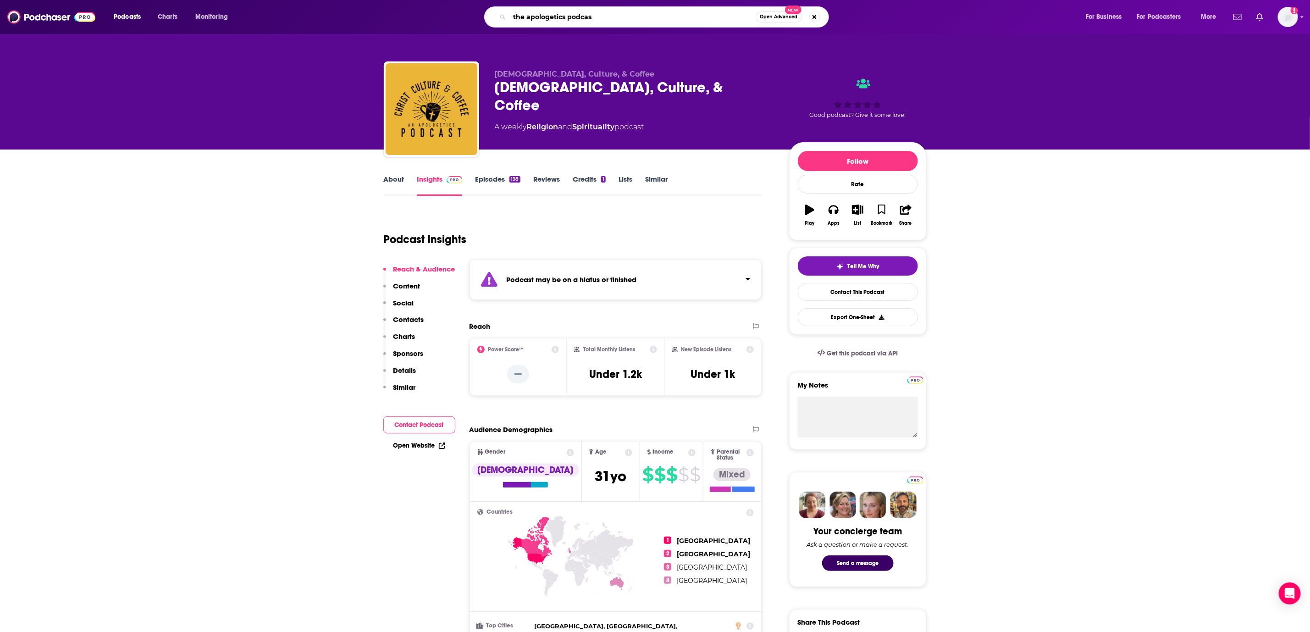
type input "the apologetics podcast"
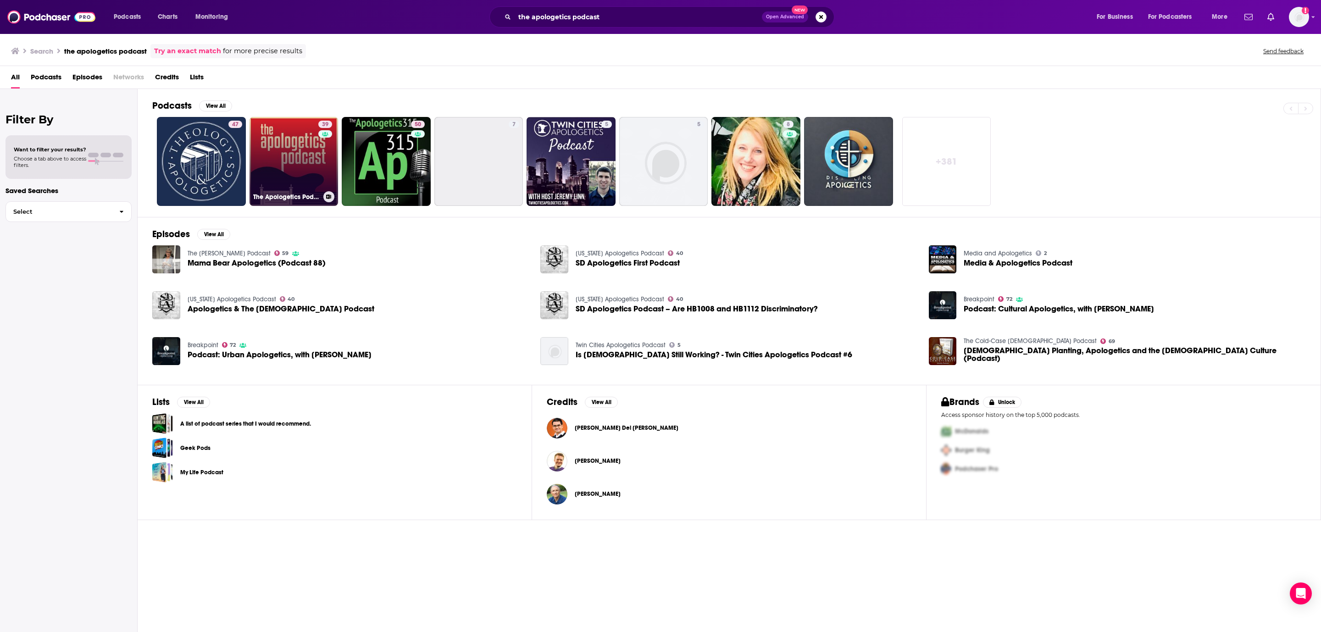
click at [301, 148] on link "39 The Apologetics Podcast" at bounding box center [294, 161] width 89 height 89
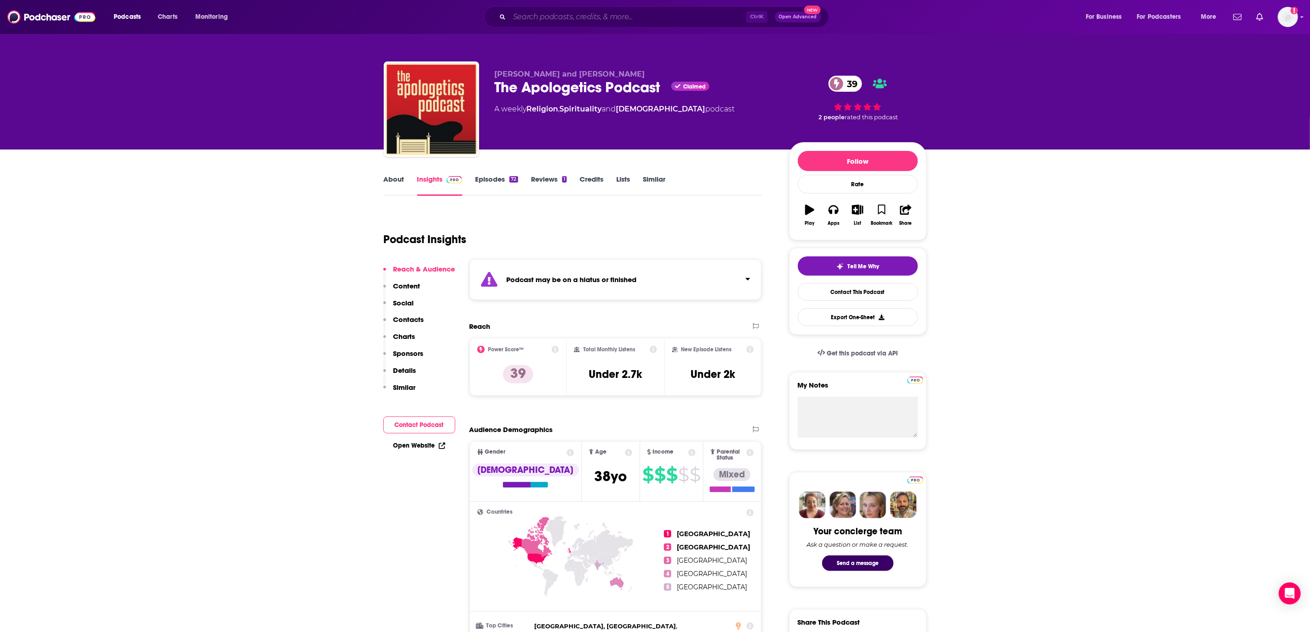
click at [541, 11] on input "Search podcasts, credits, & more..." at bounding box center [628, 17] width 237 height 15
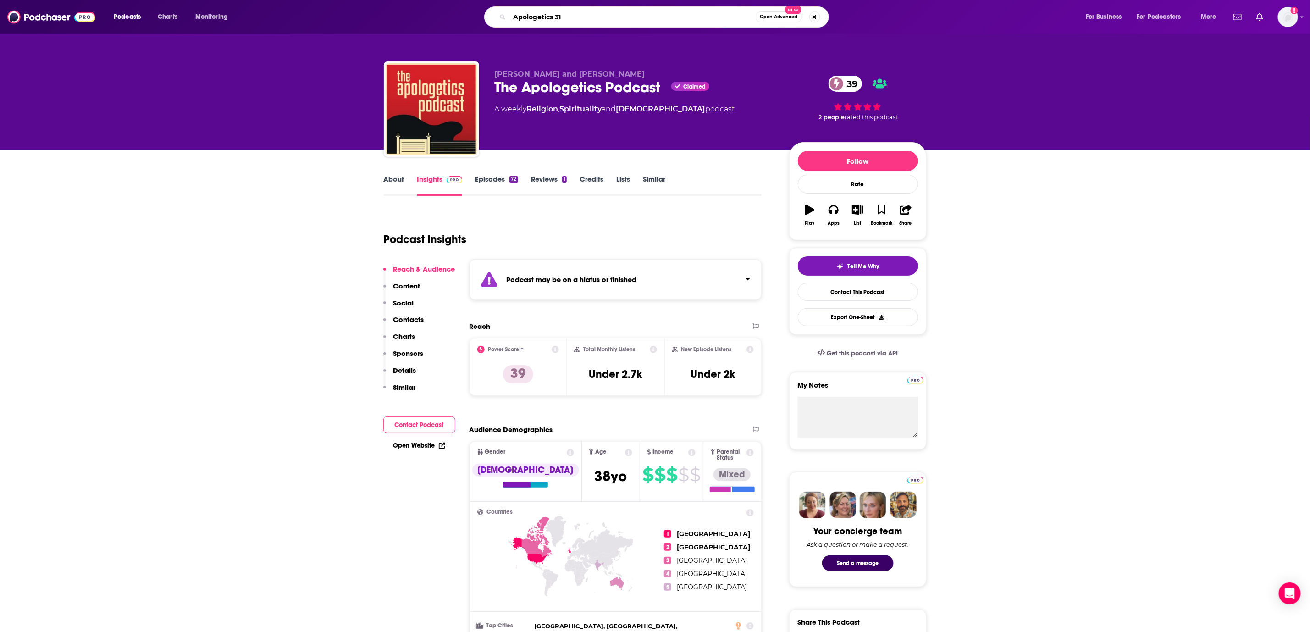
type input "Apologetics 315"
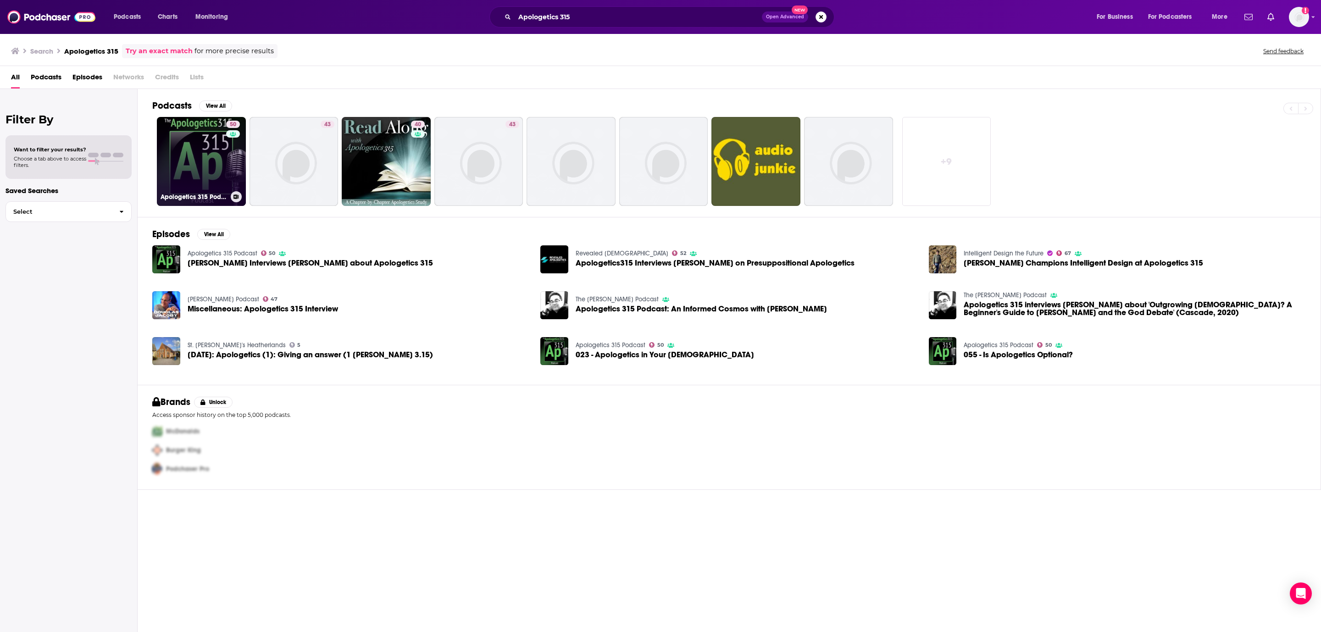
click at [205, 171] on link "50 Apologetics 315 Podcast" at bounding box center [201, 161] width 89 height 89
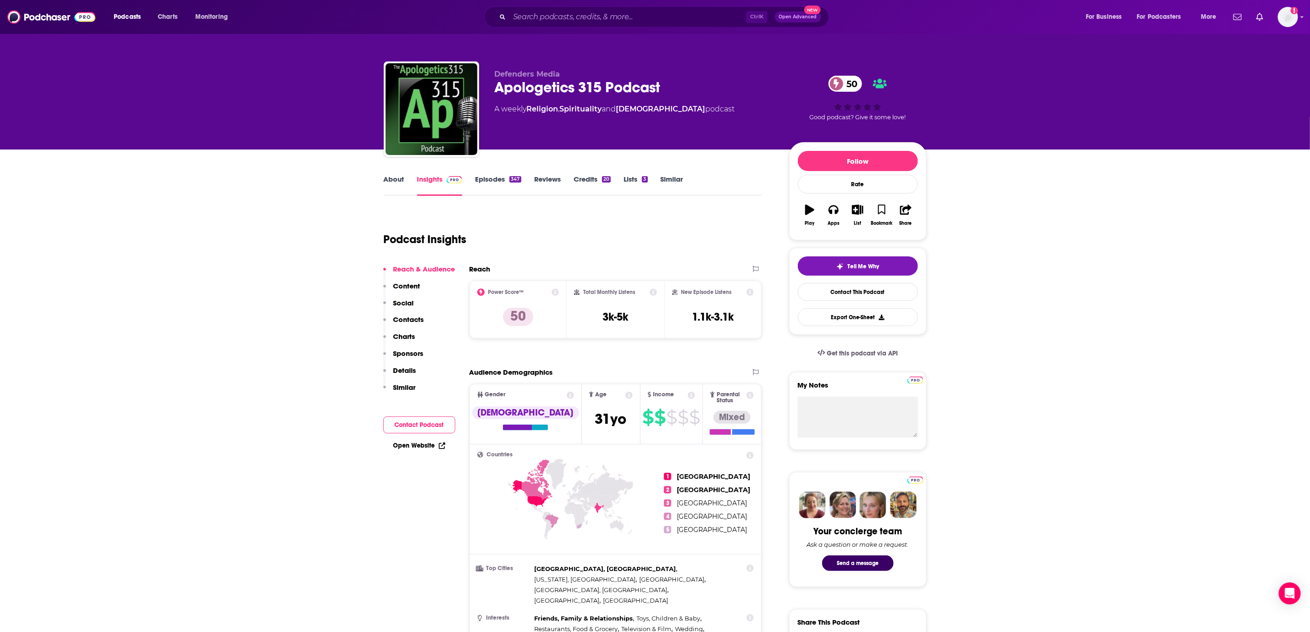
click at [494, 183] on link "Episodes 347" at bounding box center [498, 185] width 46 height 21
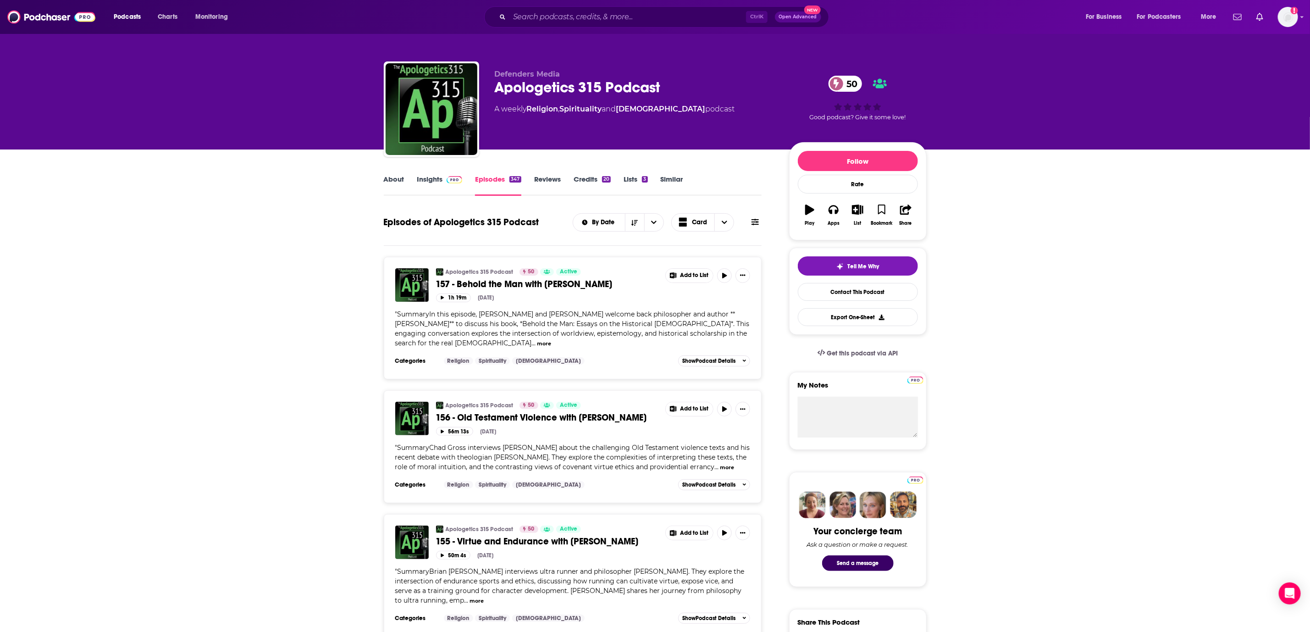
click at [549, 7] on div "Ctrl K Open Advanced New" at bounding box center [656, 16] width 345 height 21
click at [548, 14] on input "Search podcasts, credits, & more..." at bounding box center [628, 17] width 237 height 15
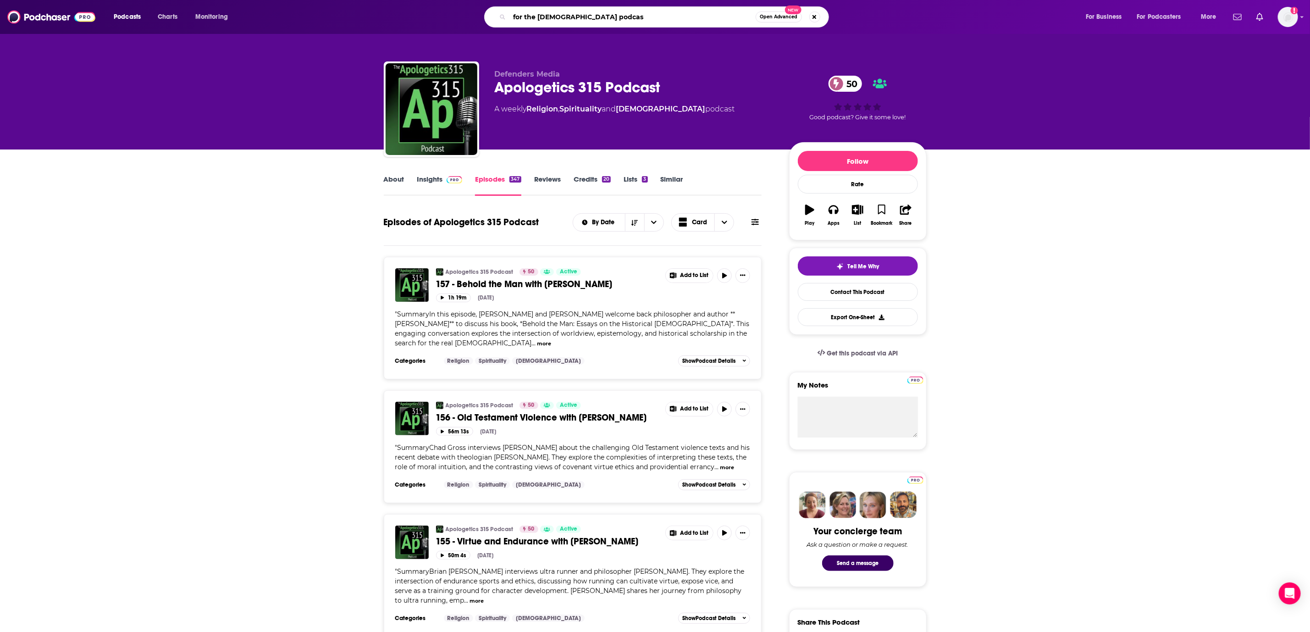
type input "for the [DEMOGRAPHIC_DATA] podcast"
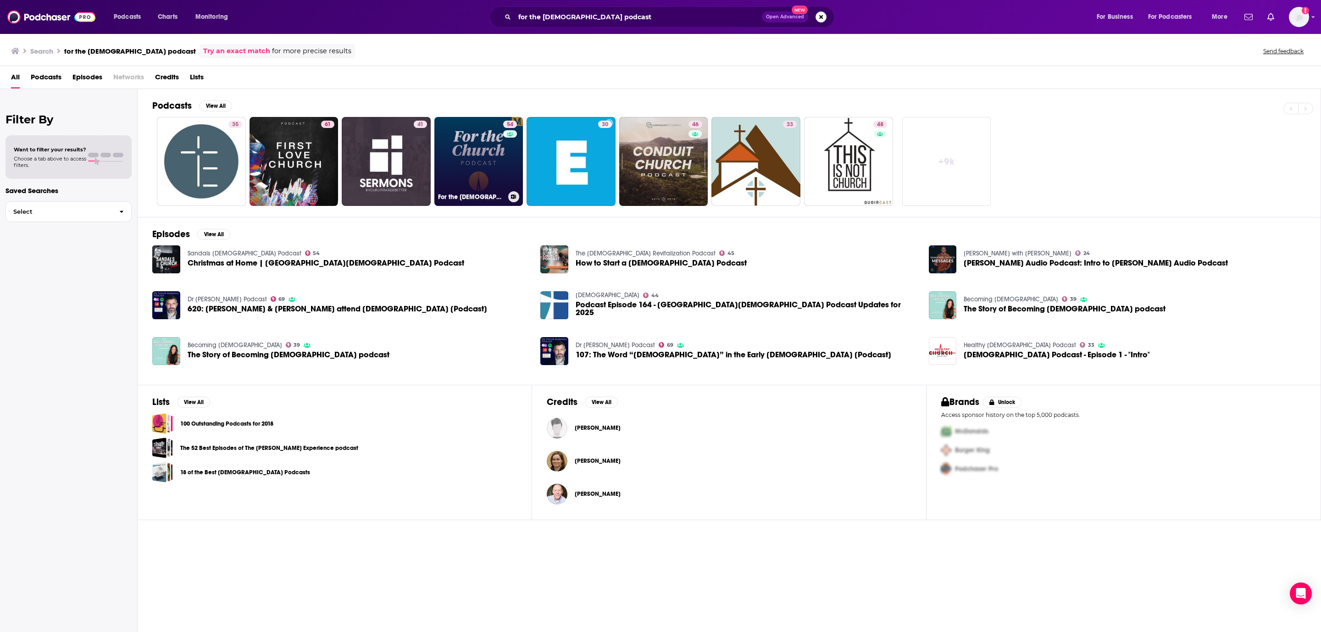
click at [458, 166] on link "54 For the [DEMOGRAPHIC_DATA] Podcast" at bounding box center [478, 161] width 89 height 89
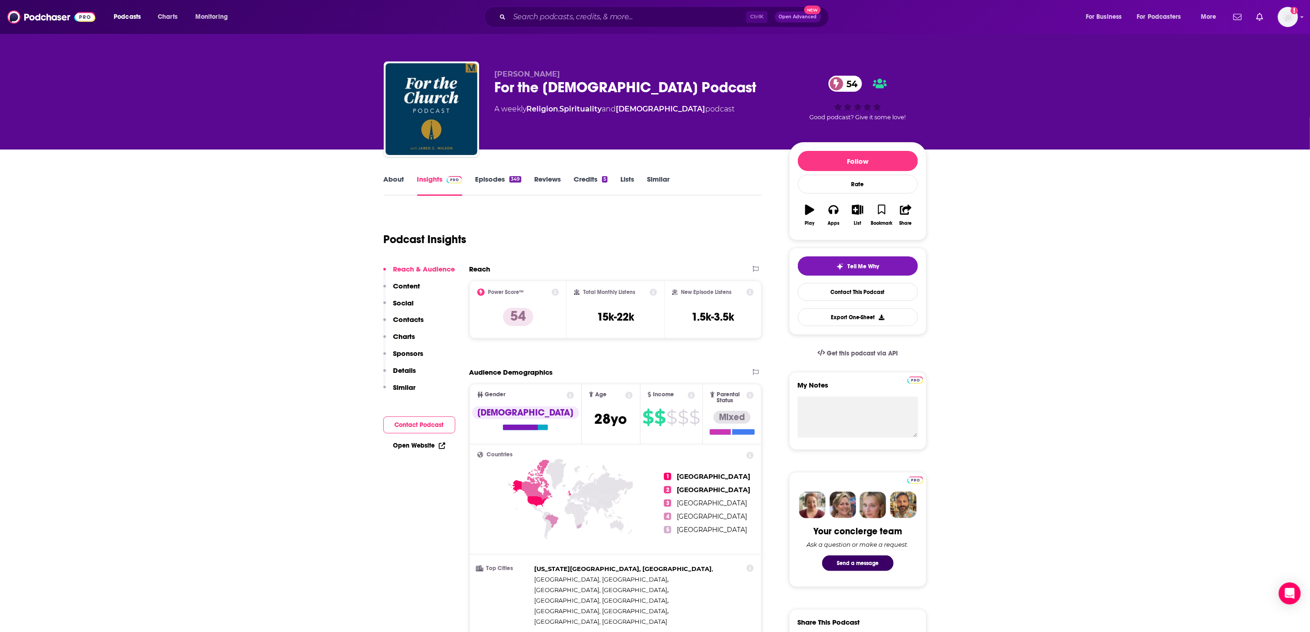
click at [485, 182] on link "Episodes 349" at bounding box center [498, 185] width 46 height 21
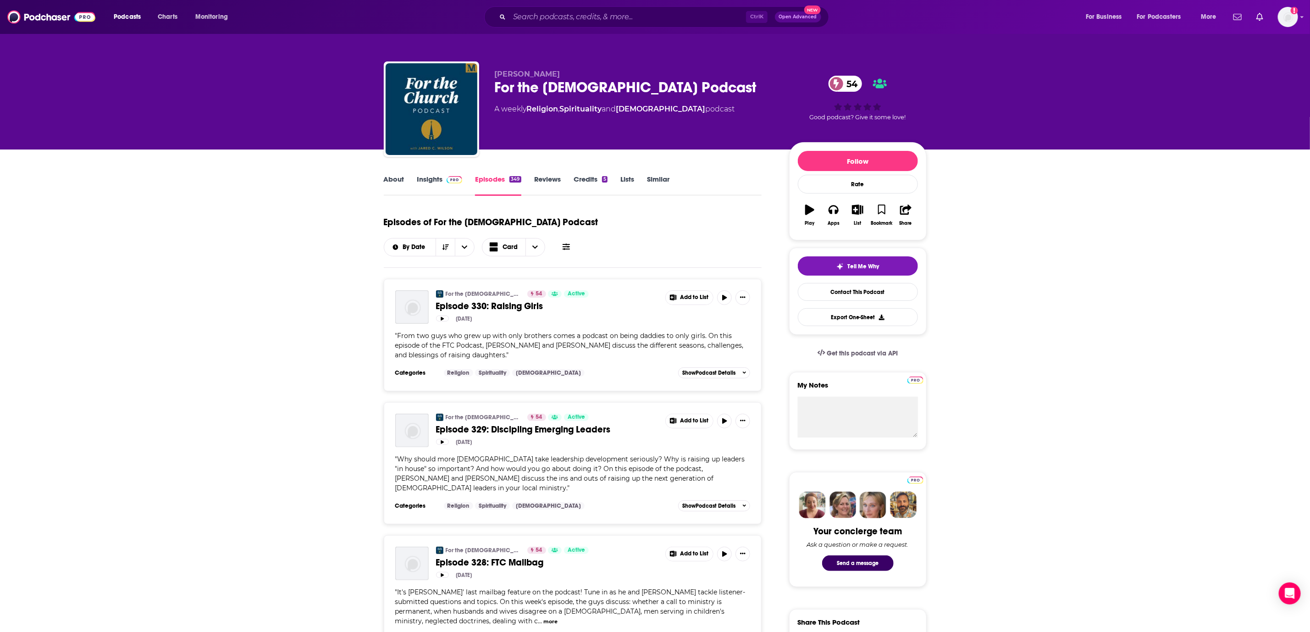
click at [393, 176] on link "About" at bounding box center [394, 185] width 21 height 21
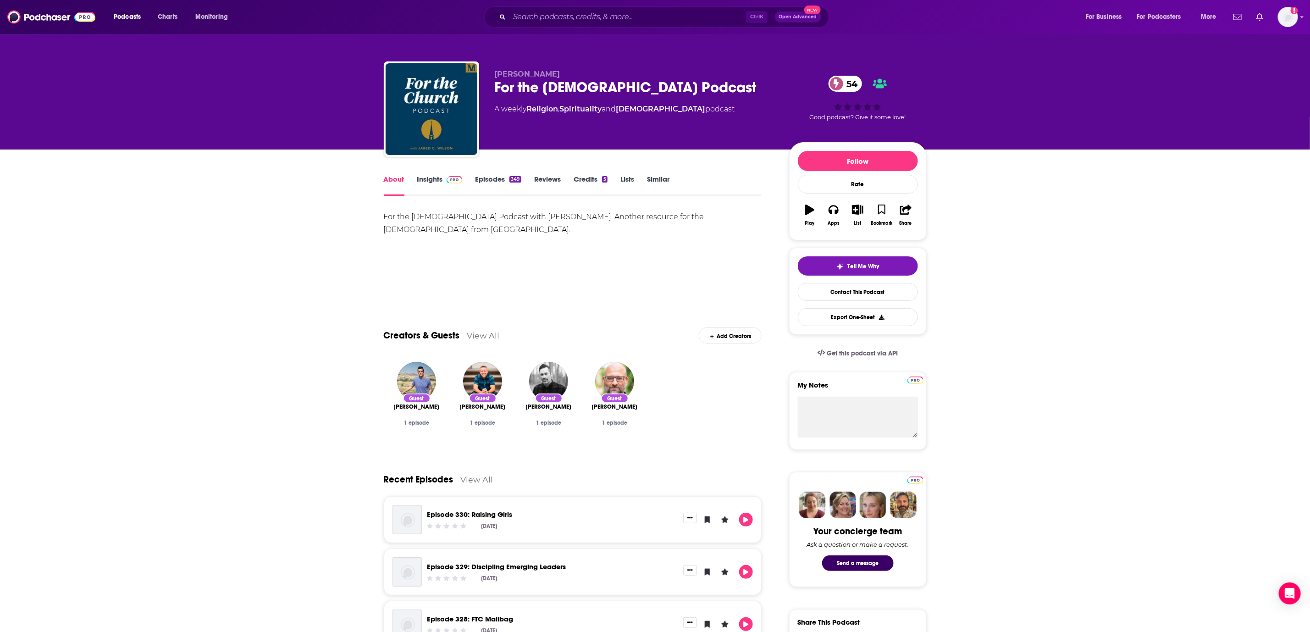
click at [443, 182] on span at bounding box center [453, 179] width 20 height 9
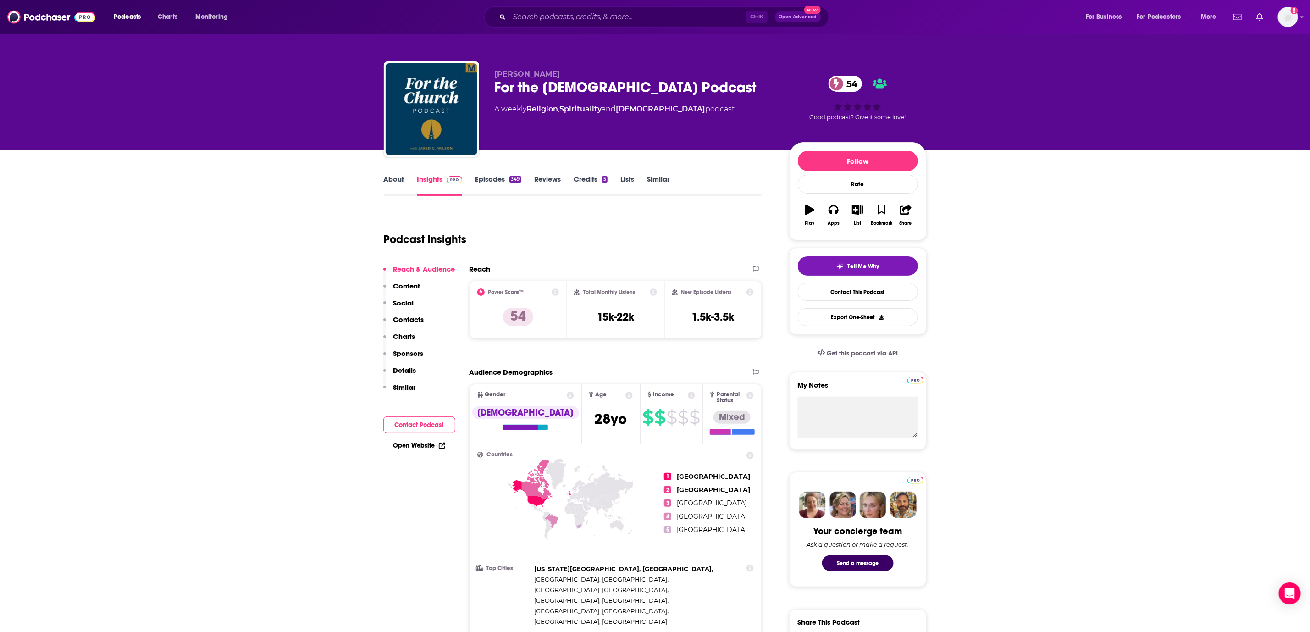
click at [493, 177] on link "Episodes 349" at bounding box center [498, 185] width 46 height 21
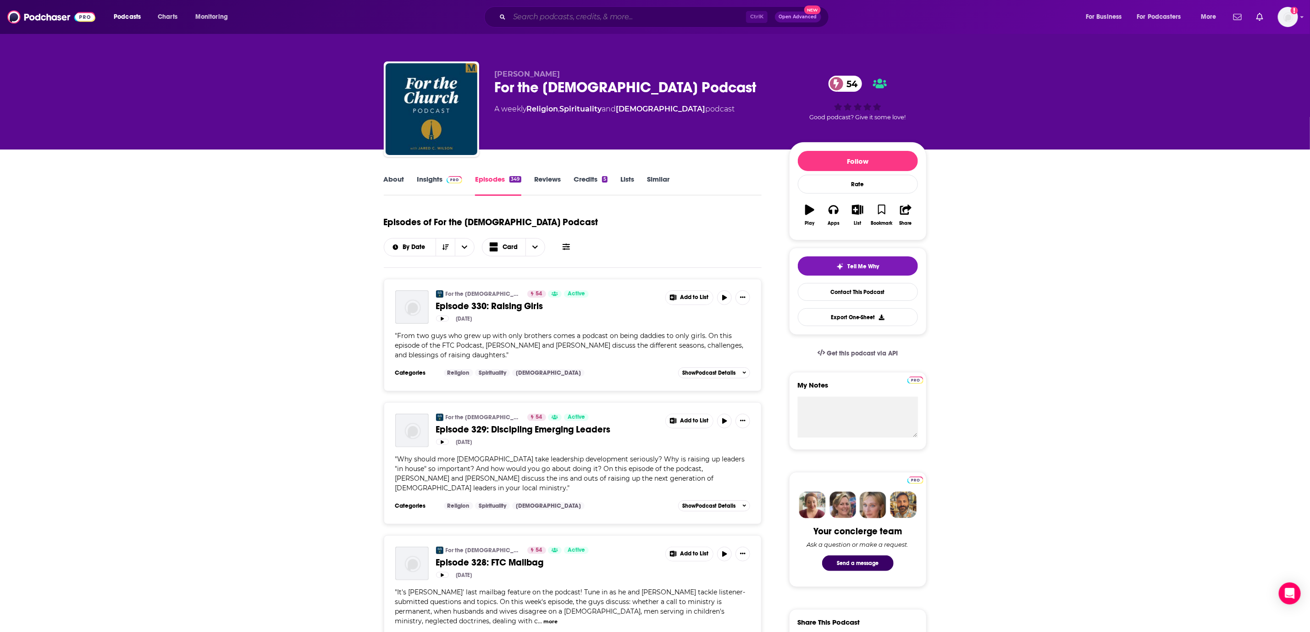
click at [607, 17] on input "Search podcasts, credits, & more..." at bounding box center [628, 17] width 237 height 15
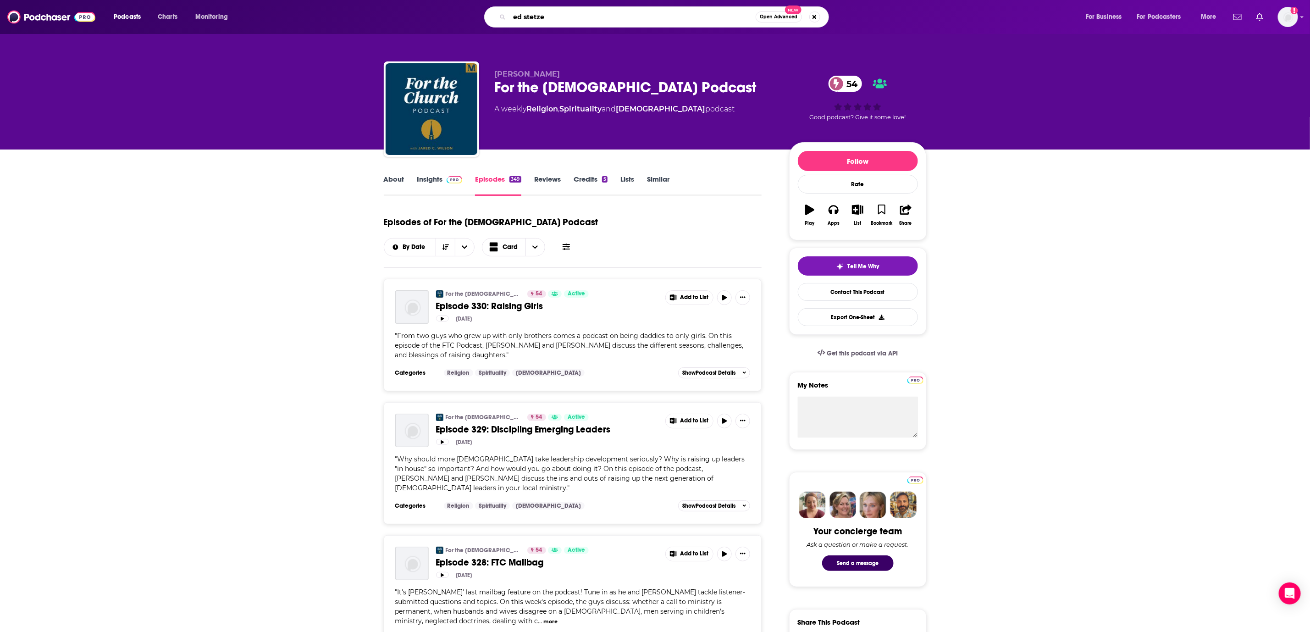
type input "[PERSON_NAME]"
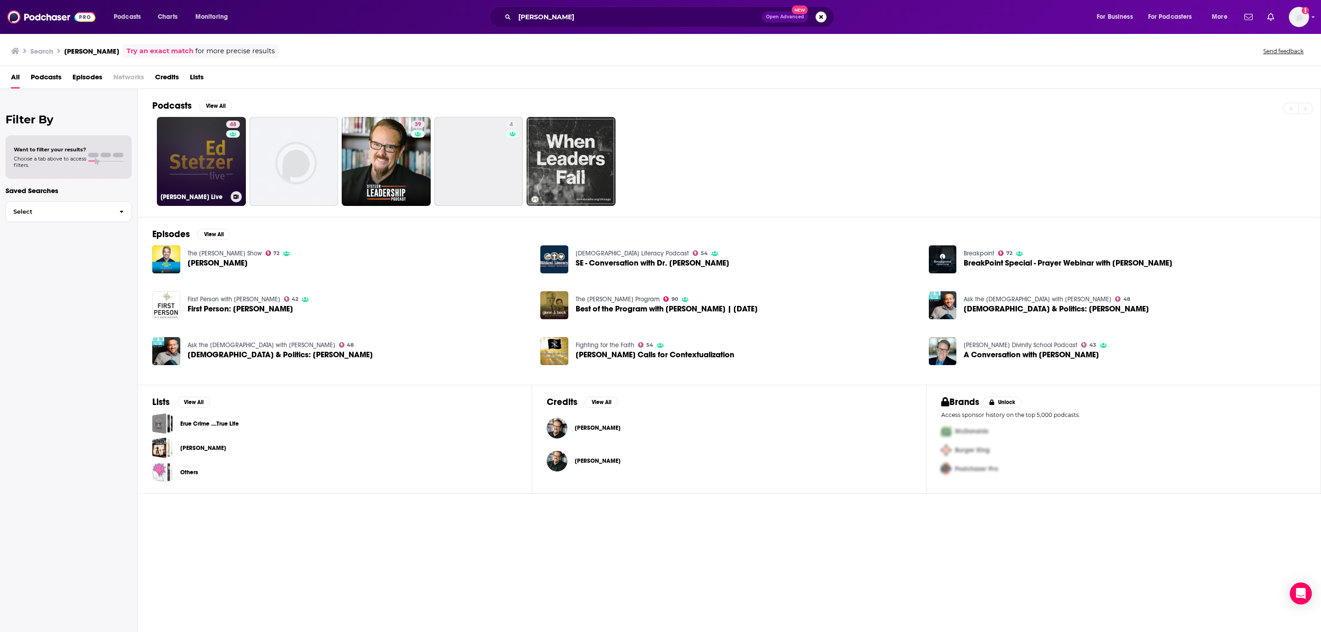
click at [188, 144] on link "48 [PERSON_NAME] Live" at bounding box center [201, 161] width 89 height 89
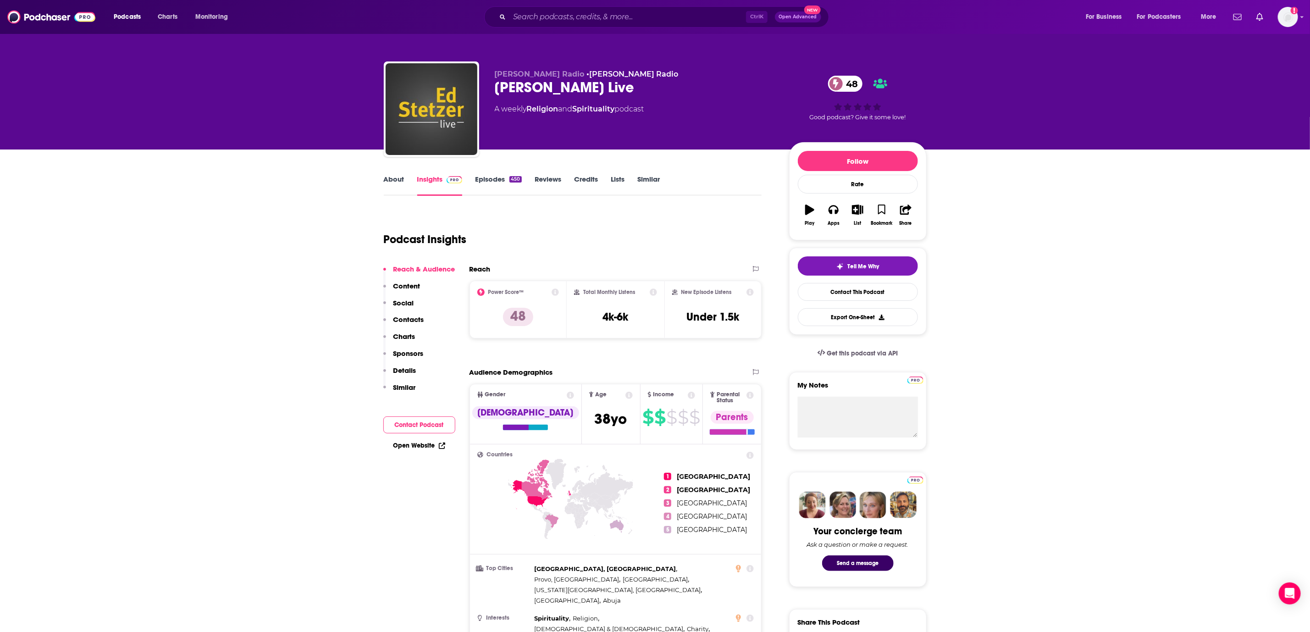
drag, startPoint x: 622, startPoint y: 7, endPoint x: 617, endPoint y: 12, distance: 7.8
click at [622, 7] on div "Ctrl K Open Advanced New" at bounding box center [656, 16] width 345 height 21
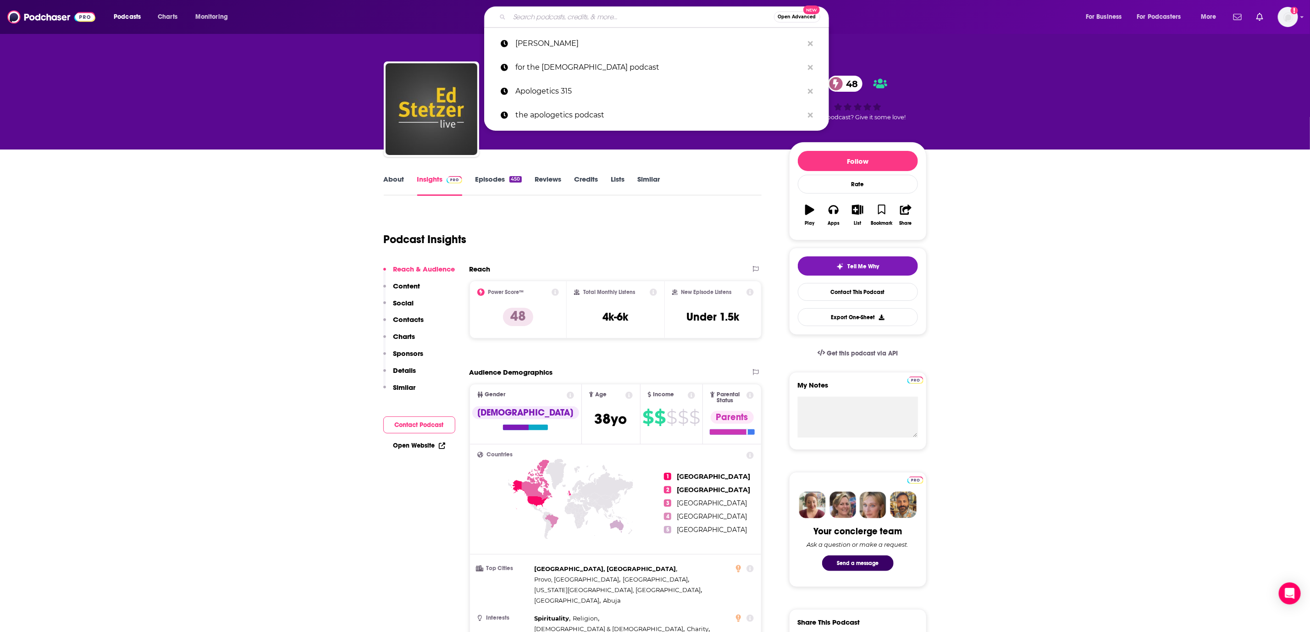
click at [616, 14] on input "Search podcasts, credits, & more..." at bounding box center [642, 17] width 265 height 15
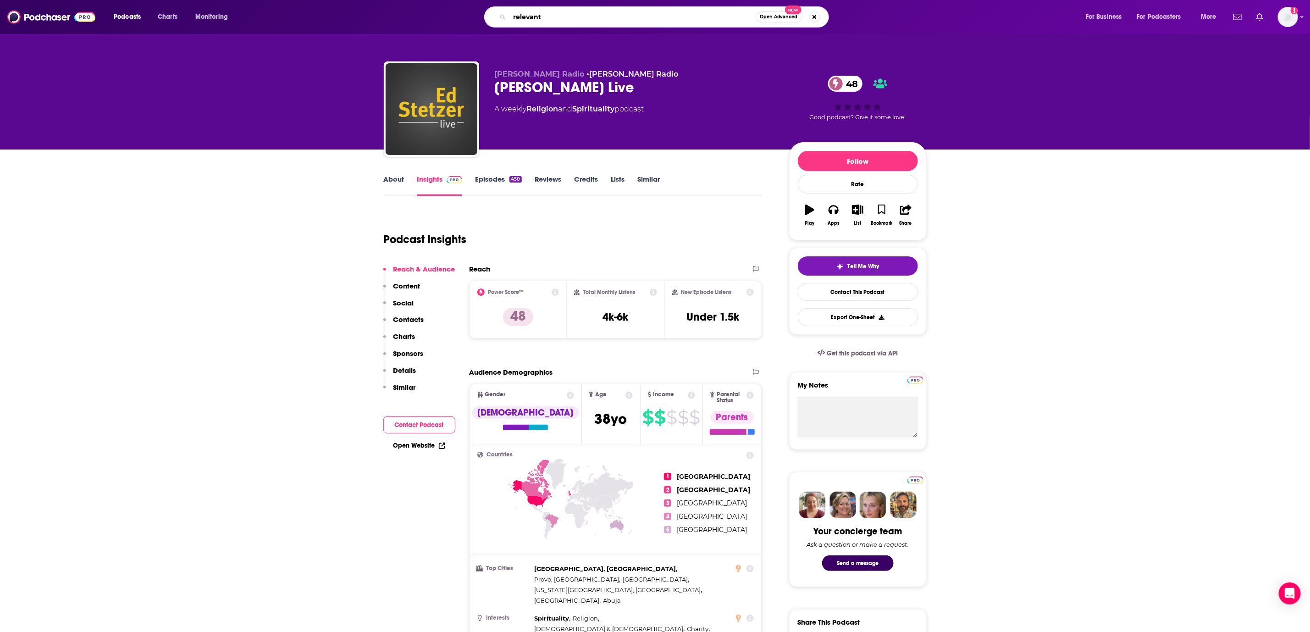
type input "relevant"
